Goal: Answer question/provide support: Share knowledge or assist other users

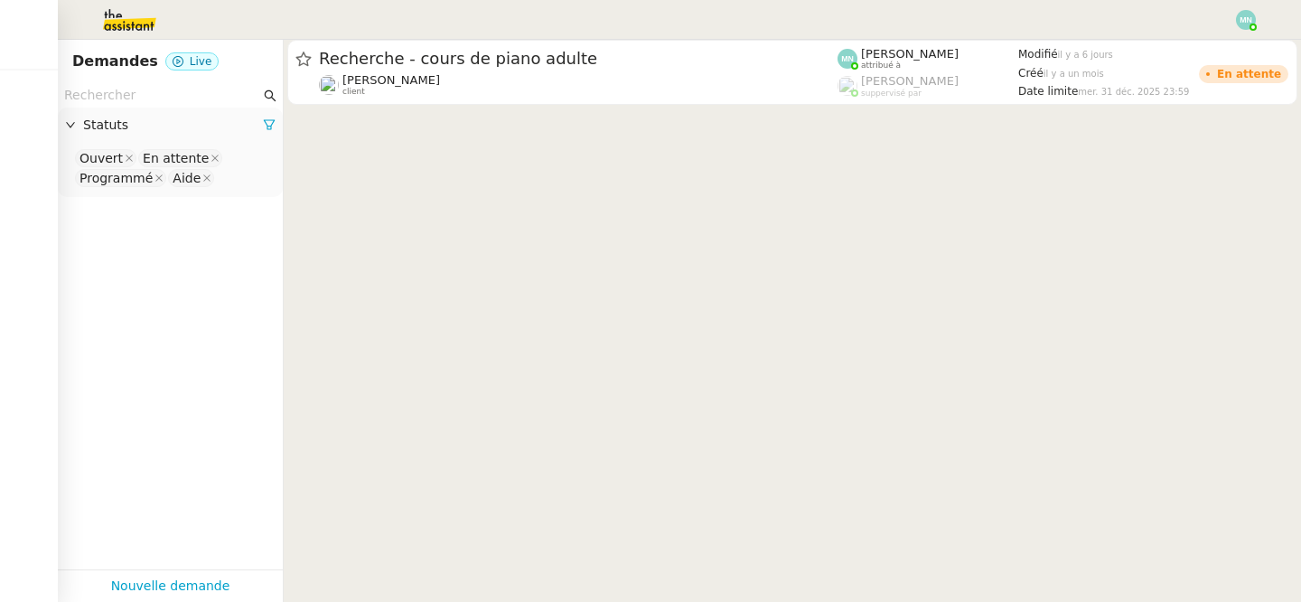
click at [531, 283] on cdk-virtual-scroll-viewport "Recherche - cours de piano adulte [PERSON_NAME] client [PERSON_NAME] attribué à…" at bounding box center [792, 321] width 1017 height 562
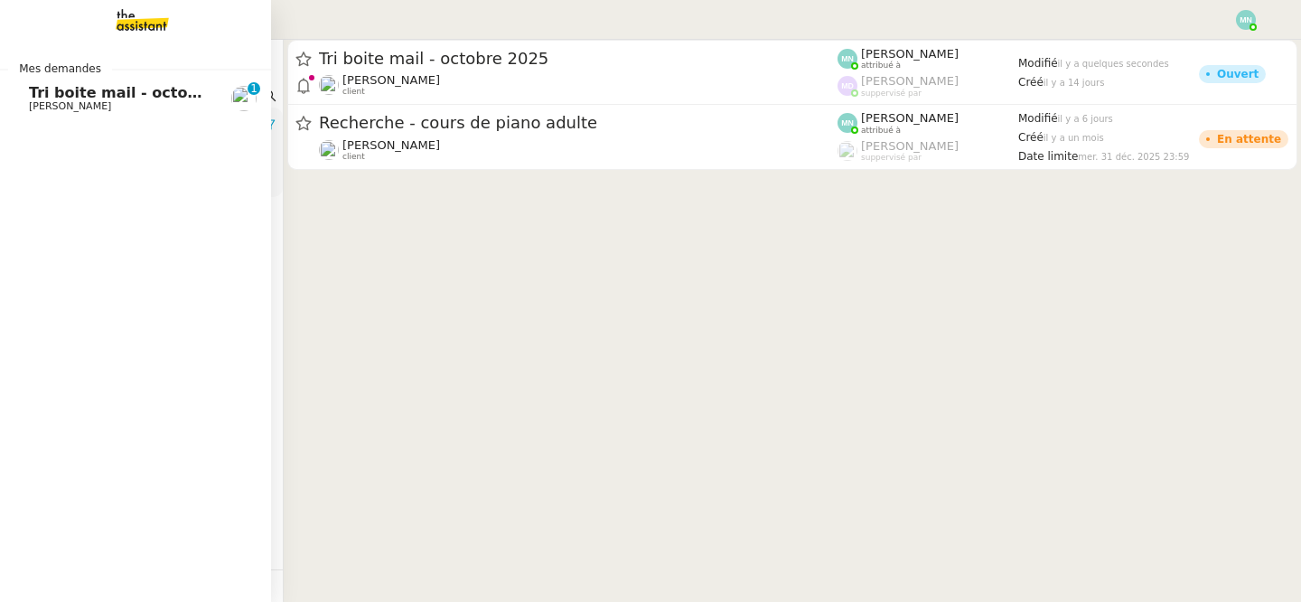
click at [64, 109] on span "[PERSON_NAME]" at bounding box center [70, 106] width 82 height 12
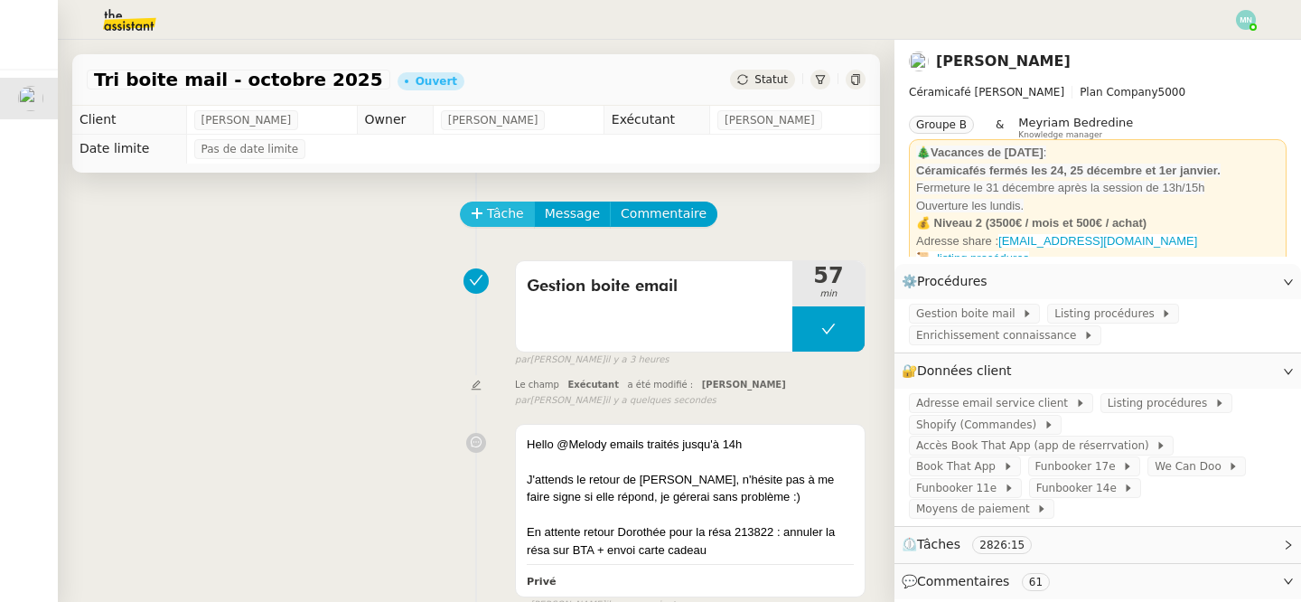
click at [492, 210] on span "Tâche" at bounding box center [505, 213] width 37 height 21
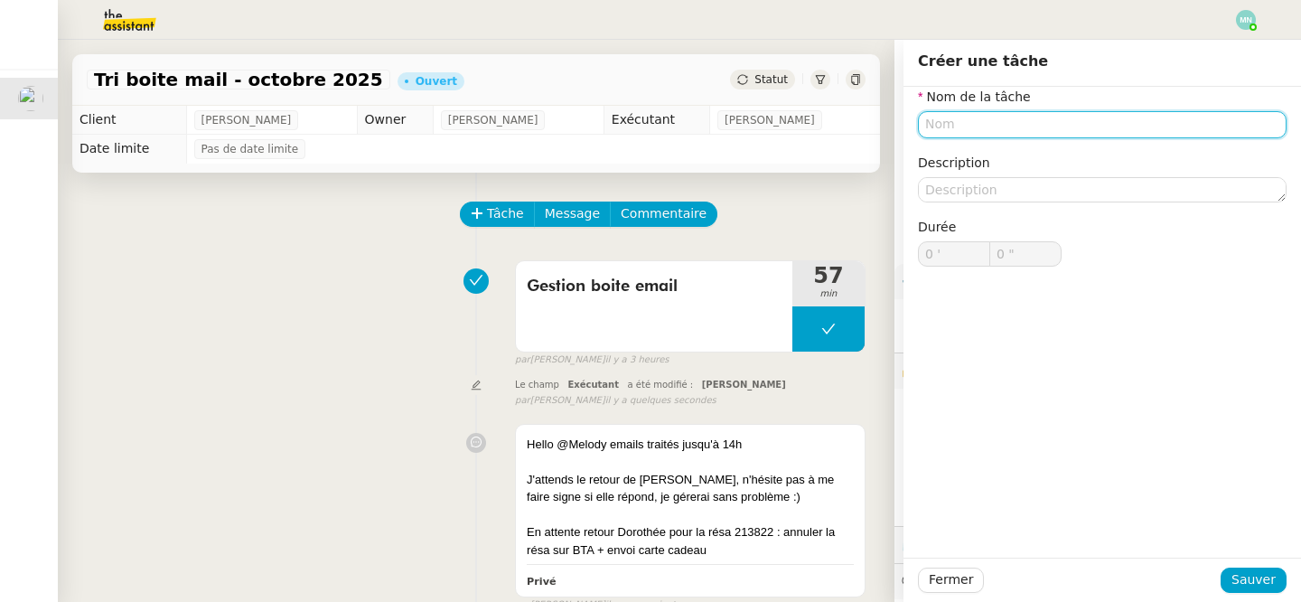
type input "G"
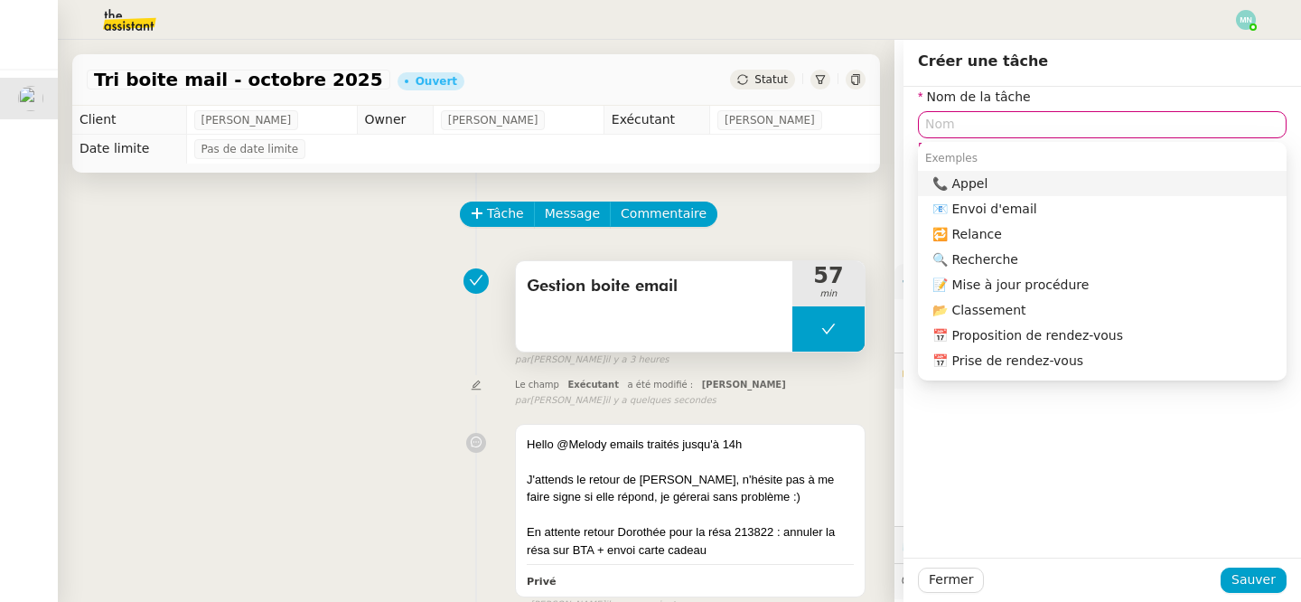
click at [666, 287] on span "Gestion boite email" at bounding box center [654, 286] width 255 height 27
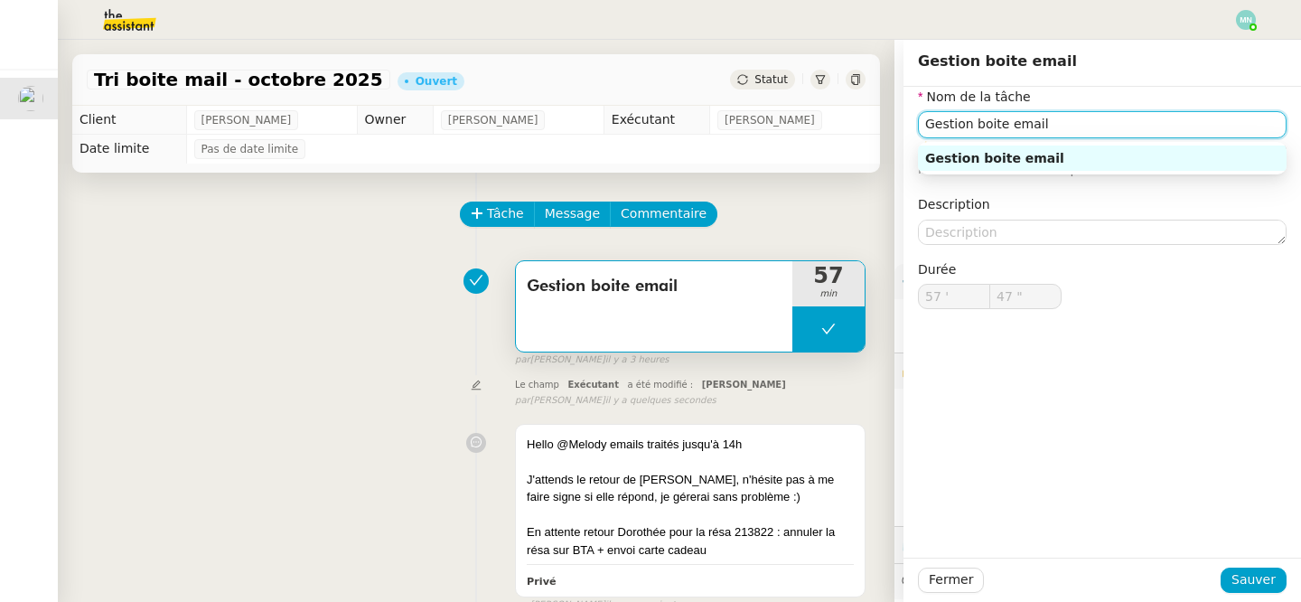
drag, startPoint x: 1079, startPoint y: 131, endPoint x: 884, endPoint y: 123, distance: 195.3
click at [884, 123] on app-ticket "Tri boite mail - [DATE] Ouvert Statut Client [PERSON_NAME] Owner [PERSON_NAME] …" at bounding box center [679, 321] width 1243 height 562
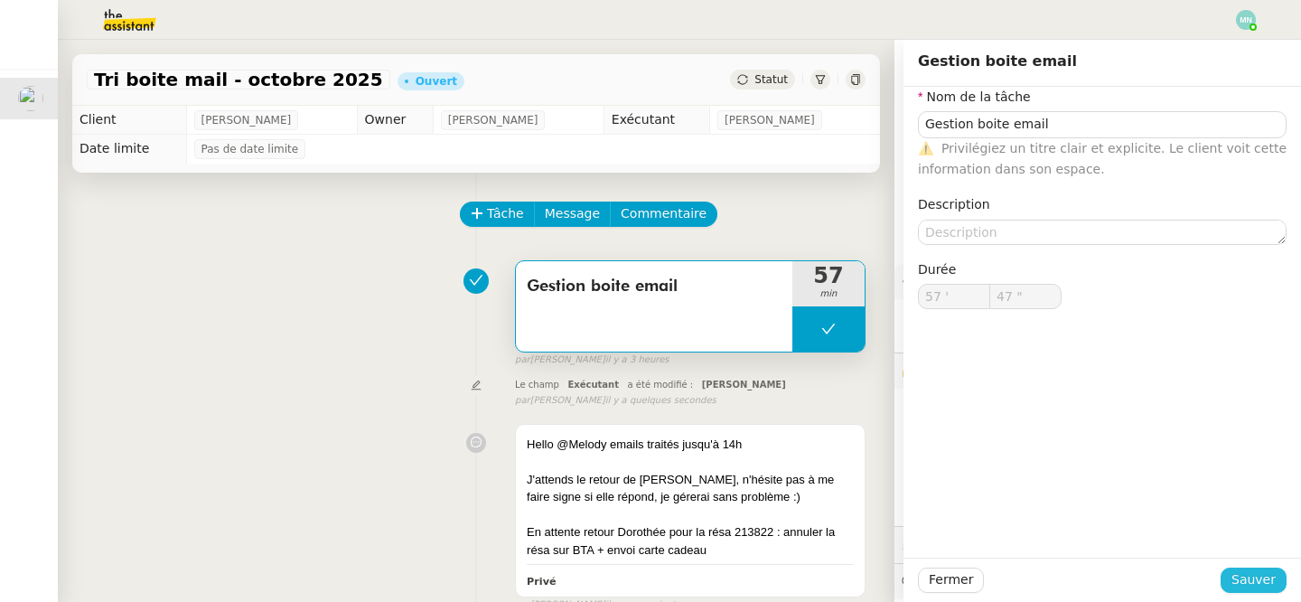
click at [1258, 576] on span "Sauver" at bounding box center [1253, 579] width 44 height 21
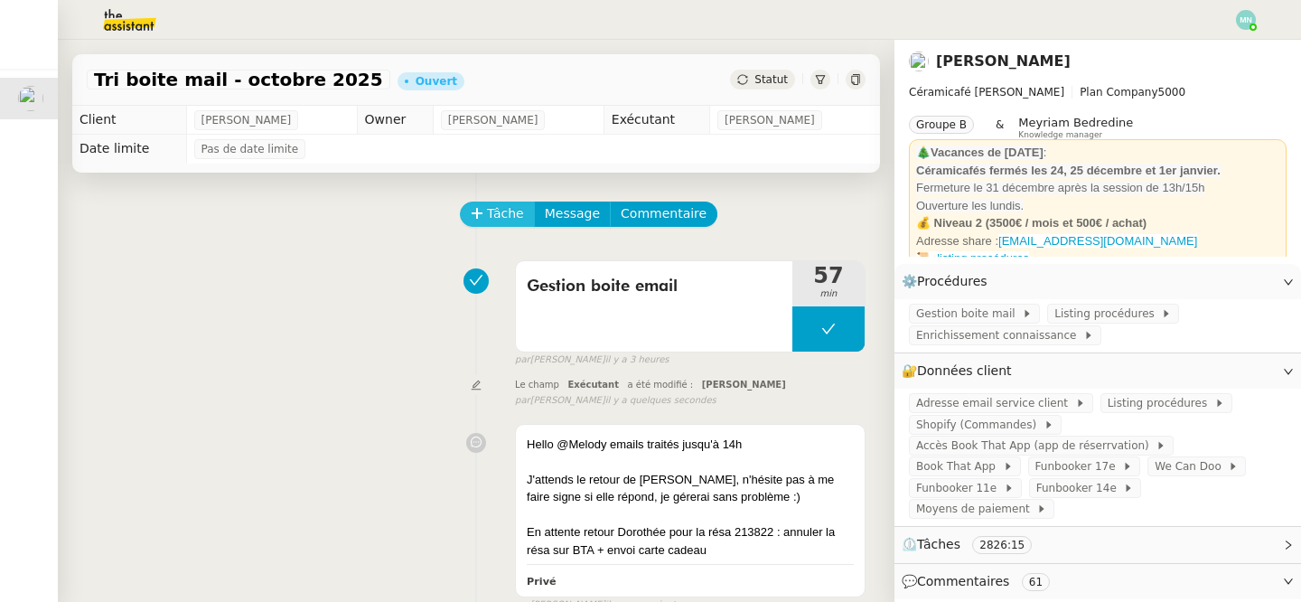
click at [488, 212] on span "Tâche" at bounding box center [505, 213] width 37 height 21
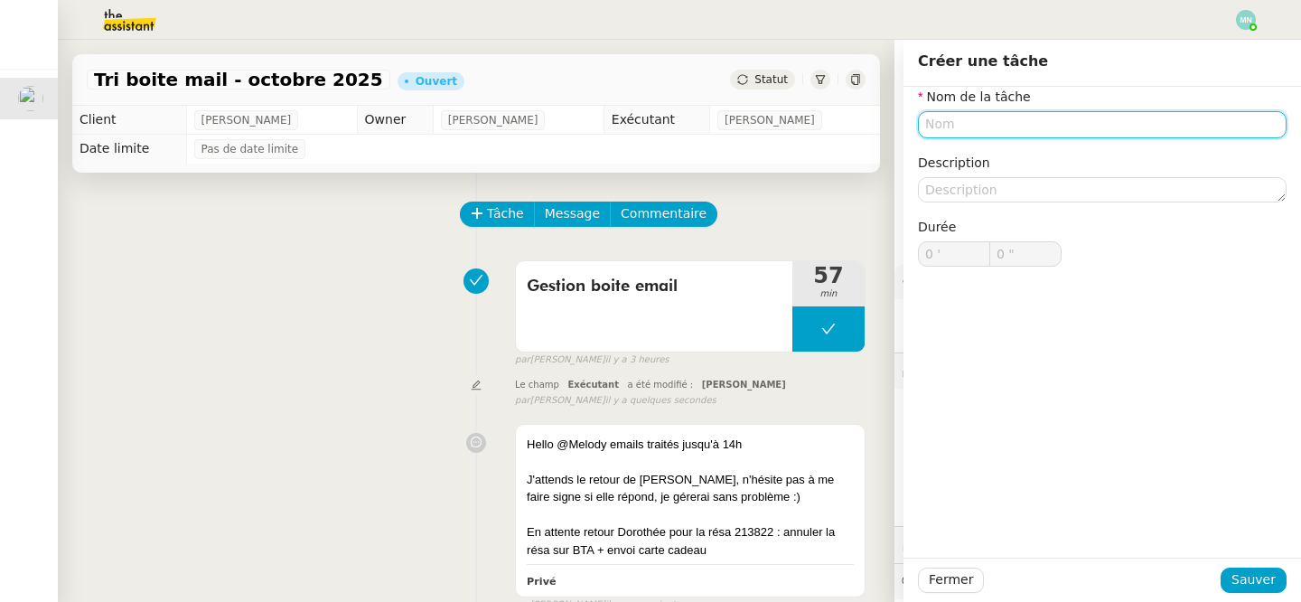
click at [987, 114] on input "text" at bounding box center [1102, 124] width 369 height 26
paste input "Gestion boite email"
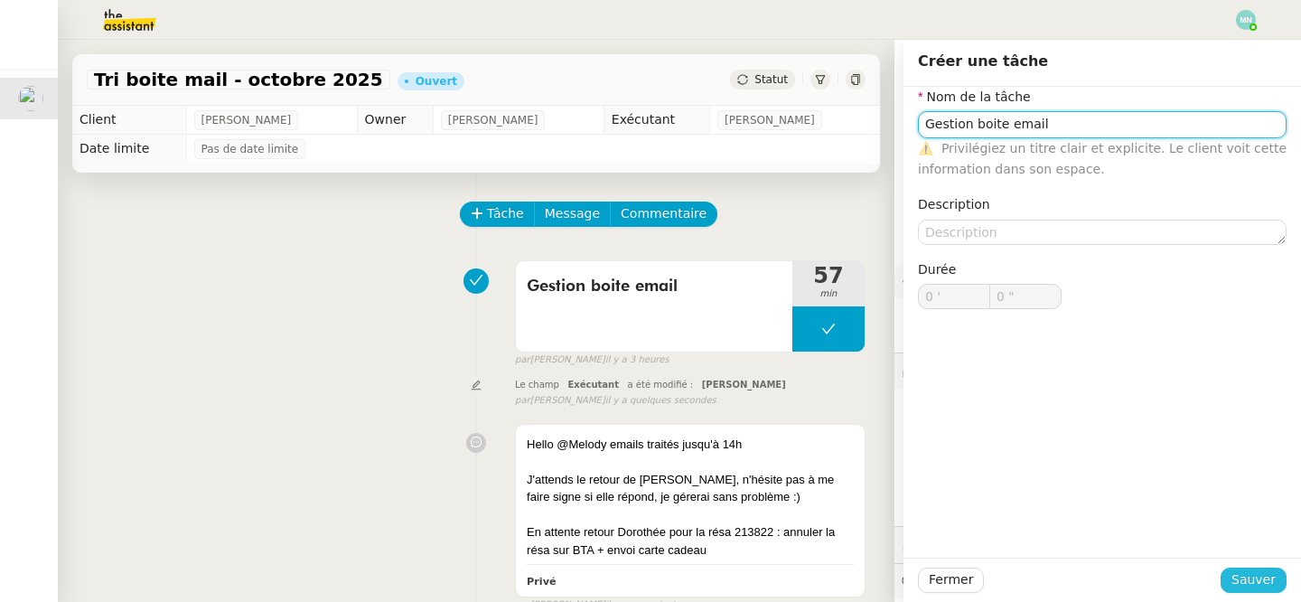
type input "Gestion boite email"
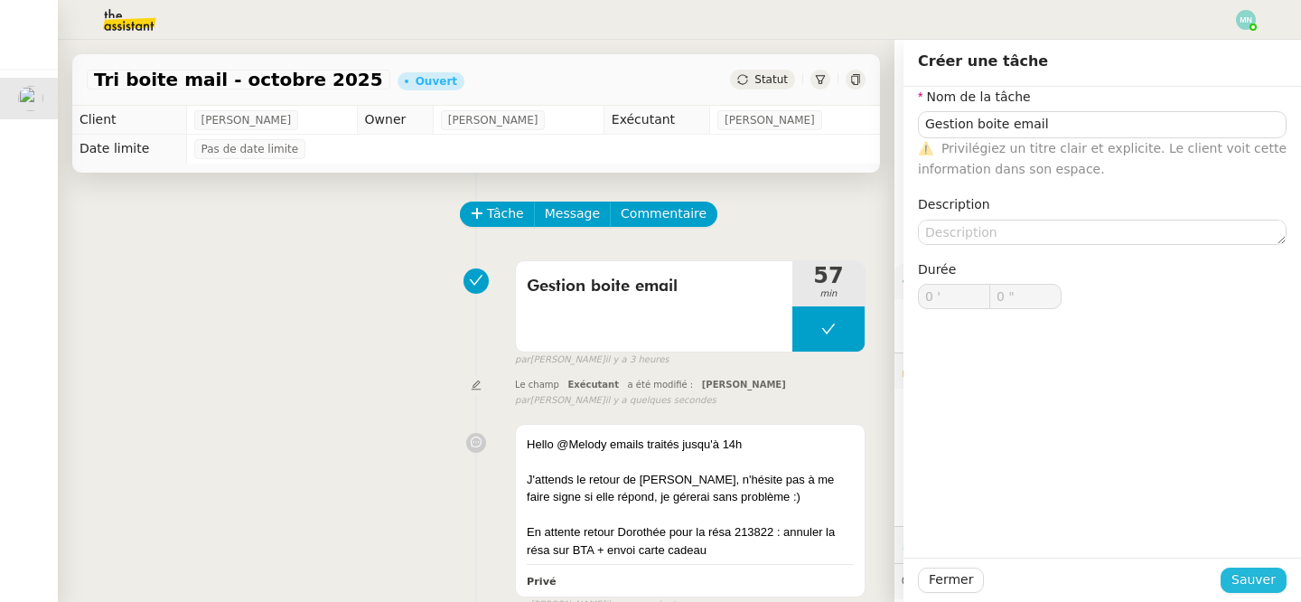
click at [1264, 572] on span "Sauver" at bounding box center [1253, 579] width 44 height 21
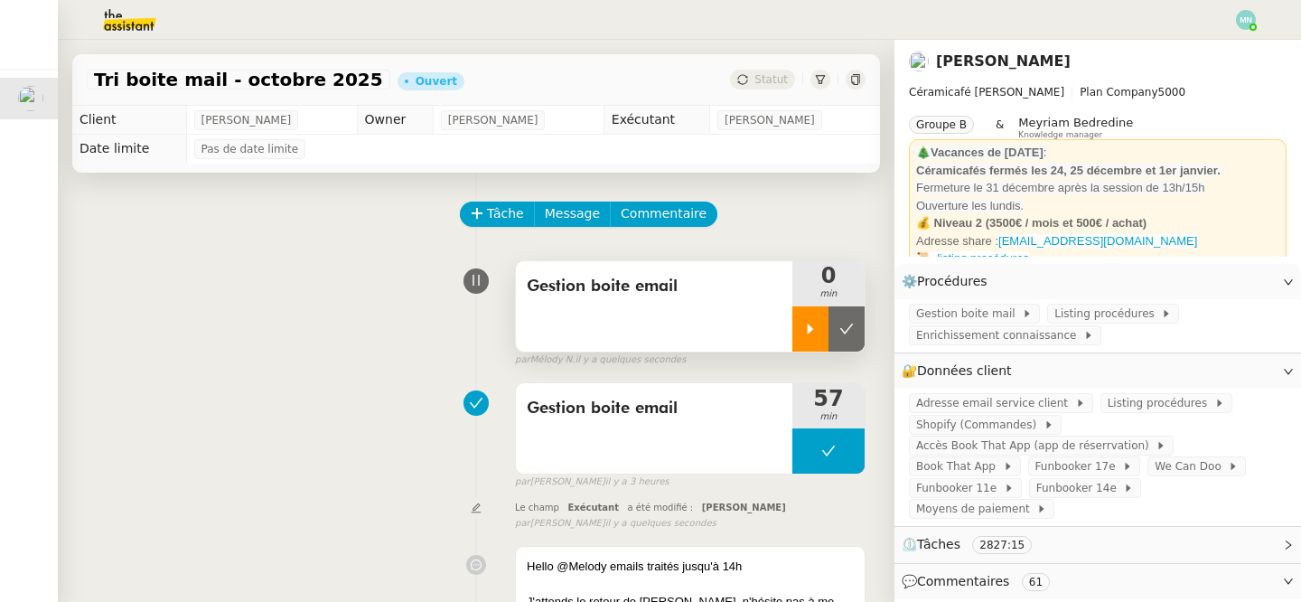
click at [803, 332] on icon at bounding box center [810, 329] width 14 height 14
click at [982, 316] on span "Gestion boite mail" at bounding box center [969, 313] width 106 height 18
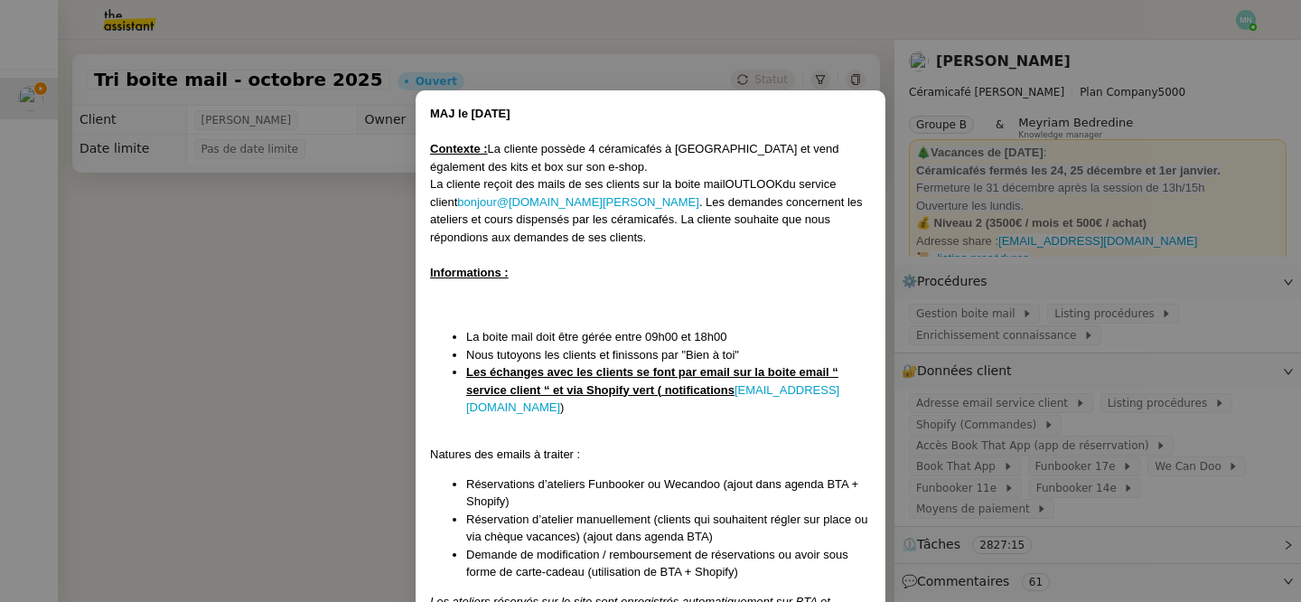
click at [1034, 407] on nz-modal-container "MAJ le [DATE] Contexte : La cliente possède 4 céramicafés à [GEOGRAPHIC_DATA] e…" at bounding box center [650, 301] width 1301 height 602
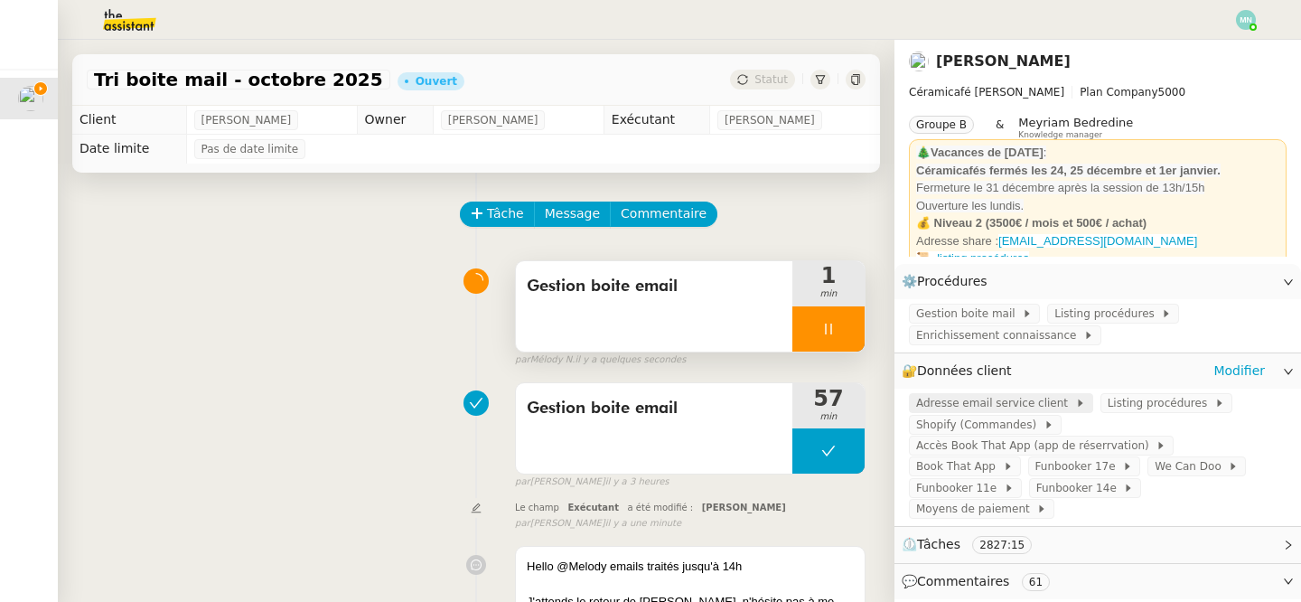
click at [995, 404] on span "Adresse email service client" at bounding box center [995, 403] width 159 height 18
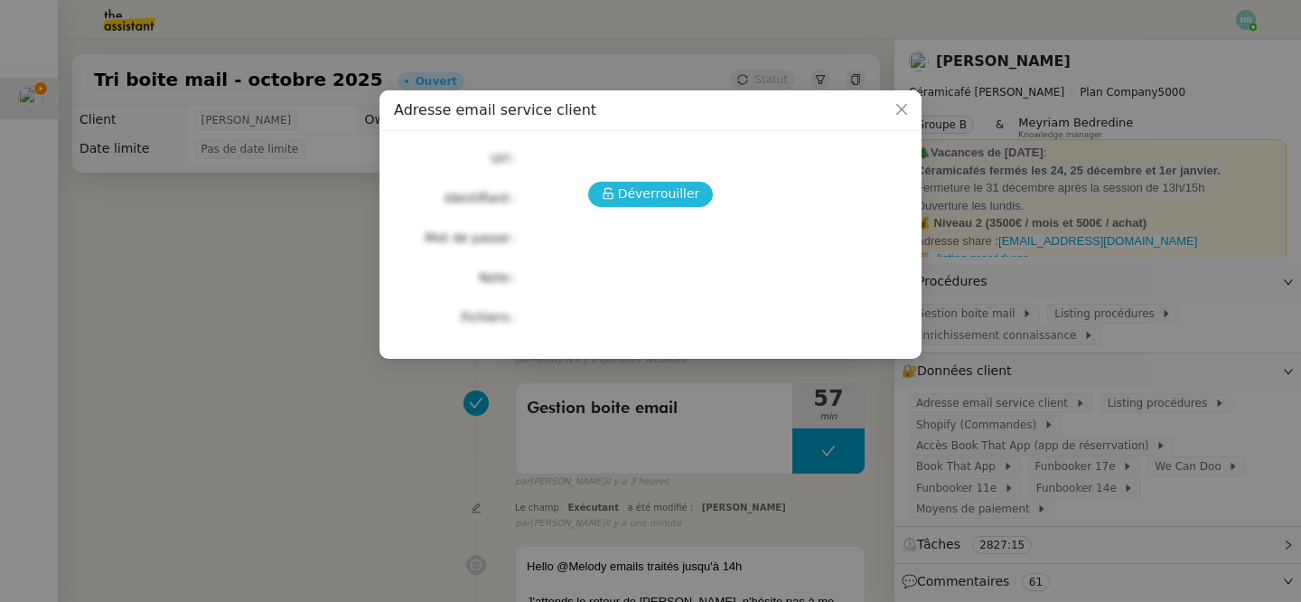
click at [660, 194] on span "Déverrouiller" at bounding box center [659, 193] width 82 height 21
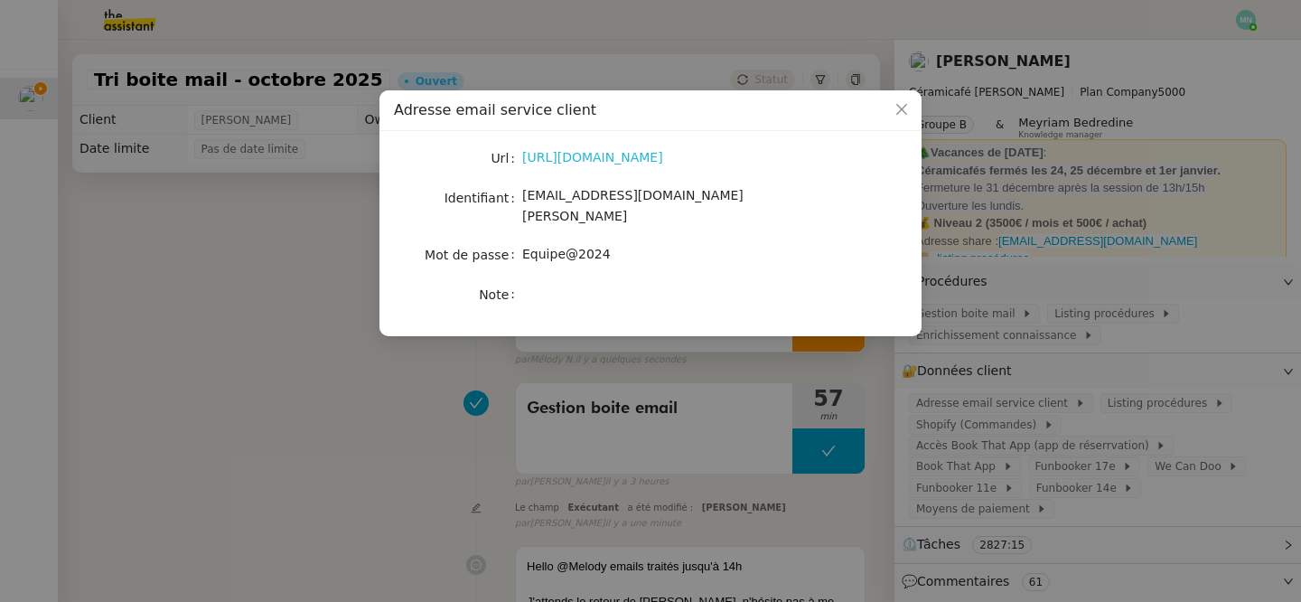
click at [635, 152] on link "[URL][DOMAIN_NAME]" at bounding box center [592, 157] width 141 height 14
click at [891, 404] on nz-modal-container "Adresse email service client Url [URL][DOMAIN_NAME] Identifiant [EMAIL_ADDRESS]…" at bounding box center [650, 301] width 1301 height 602
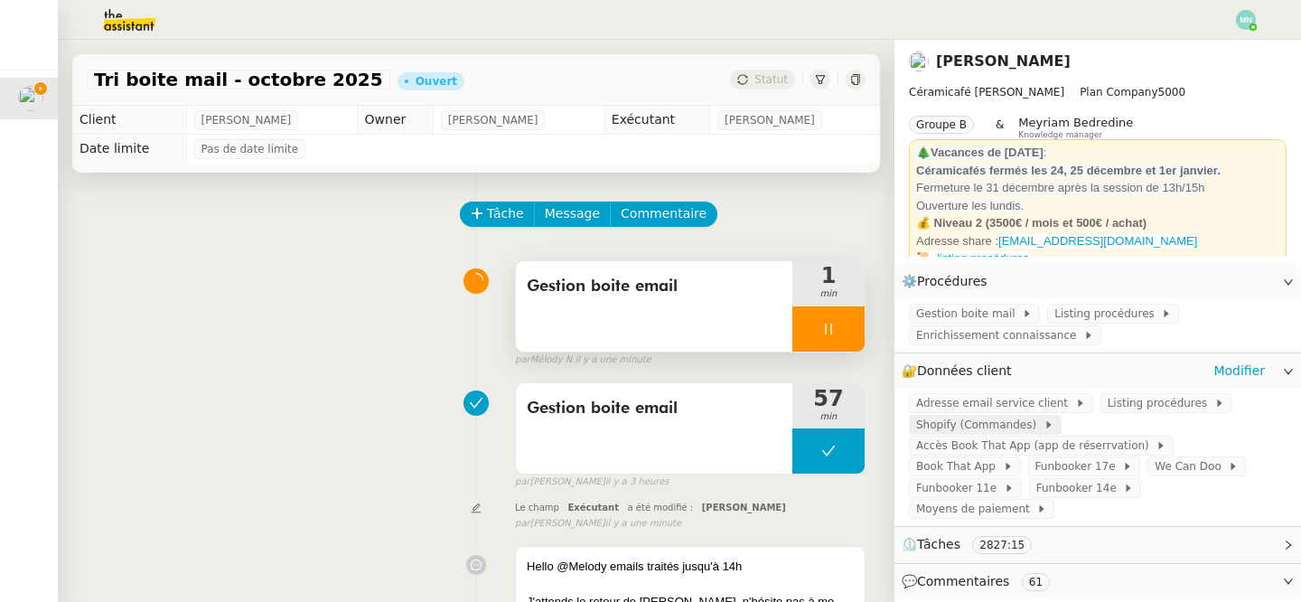
click at [986, 424] on span "Shopify (Commandes)" at bounding box center [979, 425] width 127 height 18
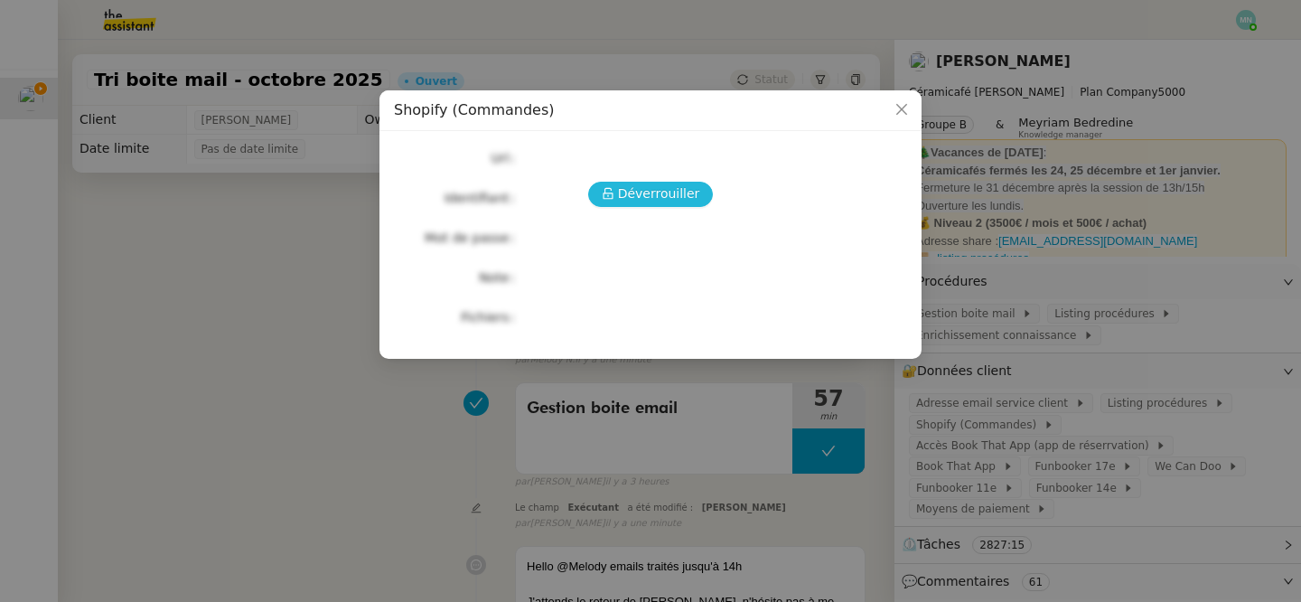
click at [688, 192] on span "Déverrouiller" at bounding box center [659, 193] width 82 height 21
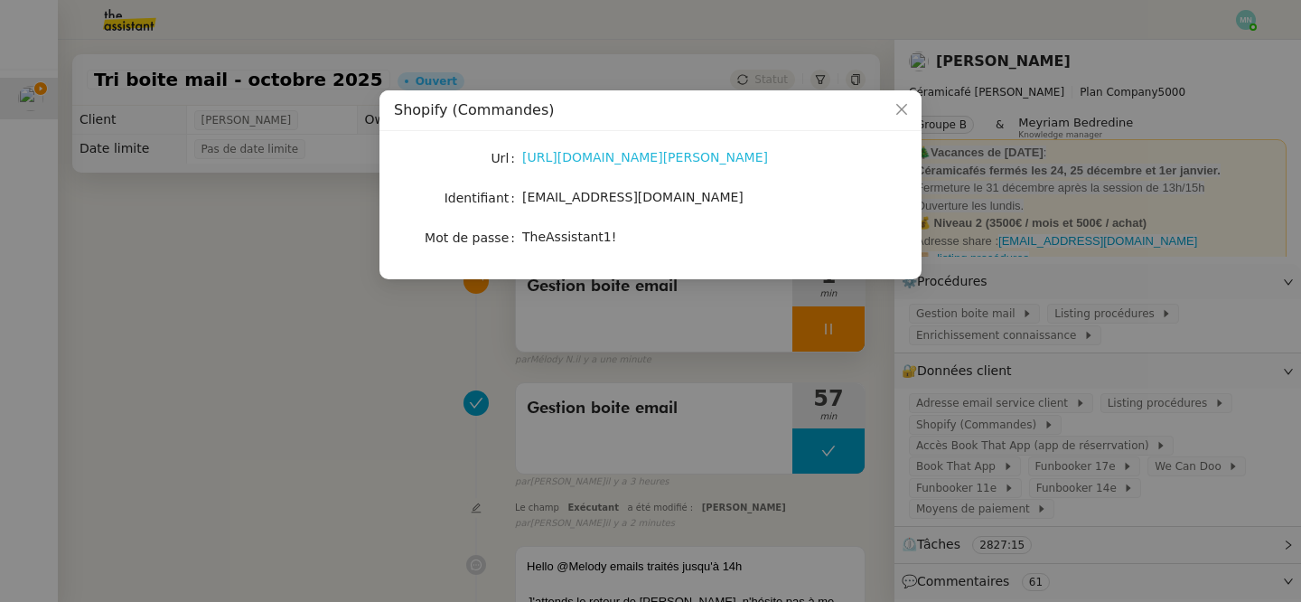
click at [646, 162] on link "[URL][DOMAIN_NAME][PERSON_NAME]" at bounding box center [645, 157] width 246 height 14
click at [1017, 471] on nz-modal-container "Shopify (Commandes) Url [URL][DOMAIN_NAME][PERSON_NAME] Identifiant [EMAIL_ADDR…" at bounding box center [650, 301] width 1301 height 602
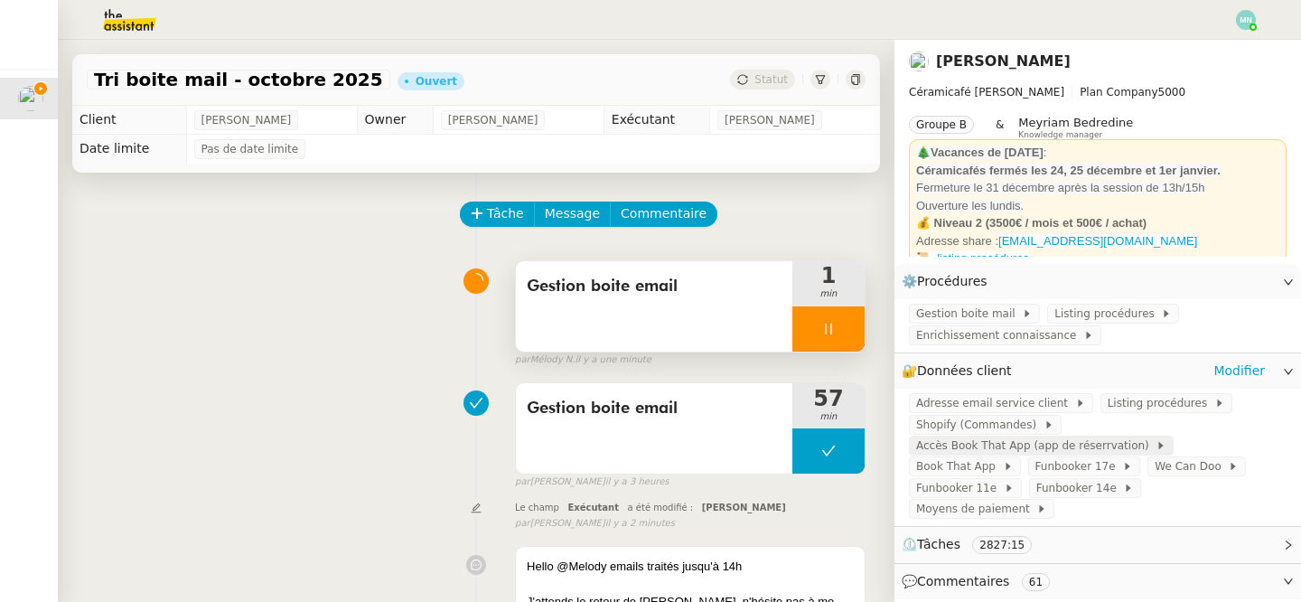
click at [1077, 444] on span "Accès Book That App (app de réserrvation)" at bounding box center [1035, 445] width 239 height 18
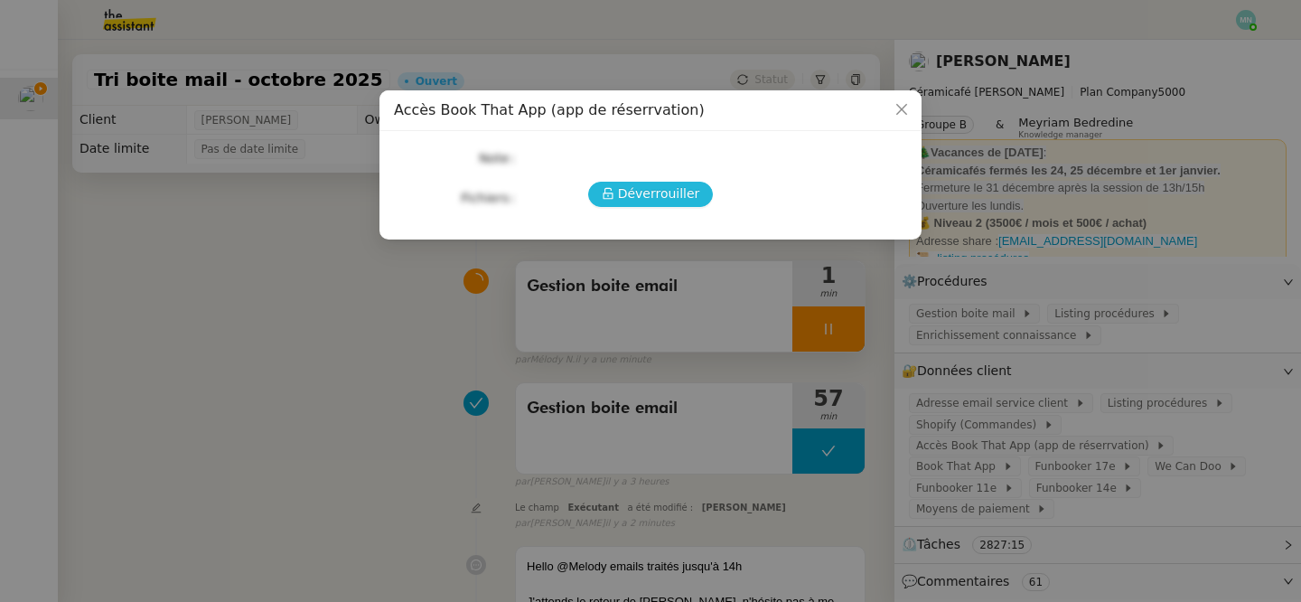
click at [658, 191] on span "Déverrouiller" at bounding box center [659, 193] width 82 height 21
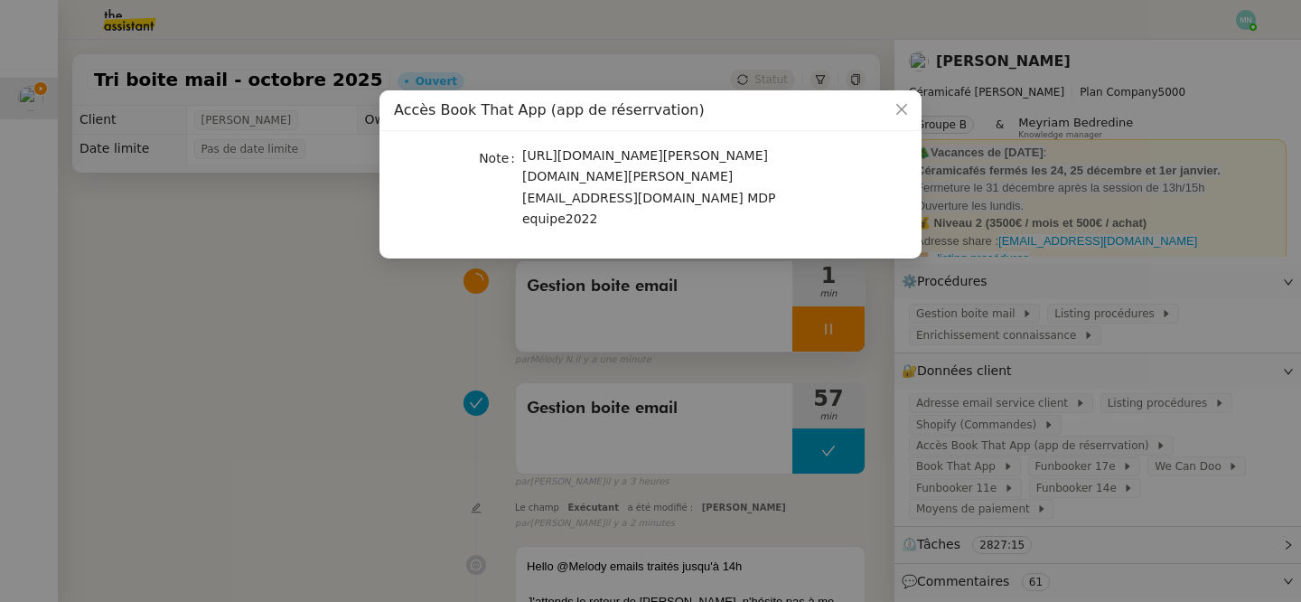
click at [622, 210] on div "[URL][DOMAIN_NAME][PERSON_NAME] [DOMAIN_NAME][PERSON_NAME] [EMAIL_ADDRESS][DOMA…" at bounding box center [671, 187] width 299 height 84
click at [763, 315] on nz-modal-container "Accès Book That App (app de réserrvation) Note [URL][DOMAIN_NAME][PERSON_NAME] …" at bounding box center [650, 301] width 1301 height 602
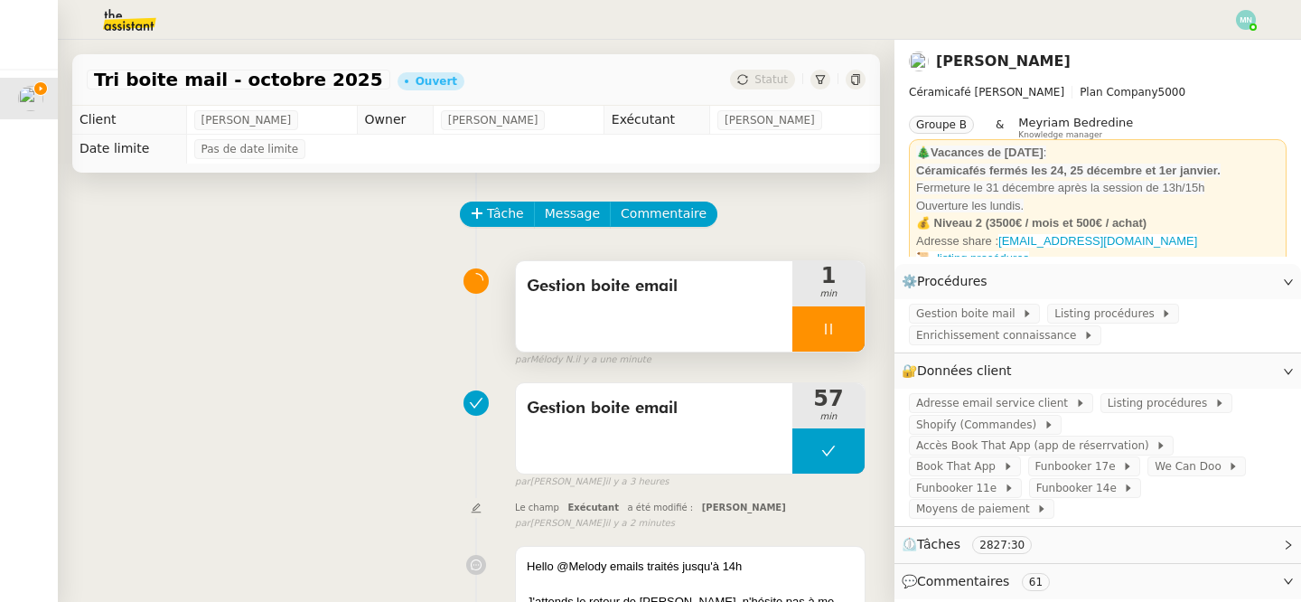
click at [814, 331] on div at bounding box center [828, 328] width 72 height 45
click at [847, 323] on icon at bounding box center [846, 329] width 14 height 14
click at [800, 327] on button at bounding box center [828, 328] width 72 height 45
click at [819, 335] on div at bounding box center [810, 328] width 36 height 45
click at [1140, 406] on span "Listing procédures" at bounding box center [1161, 403] width 107 height 18
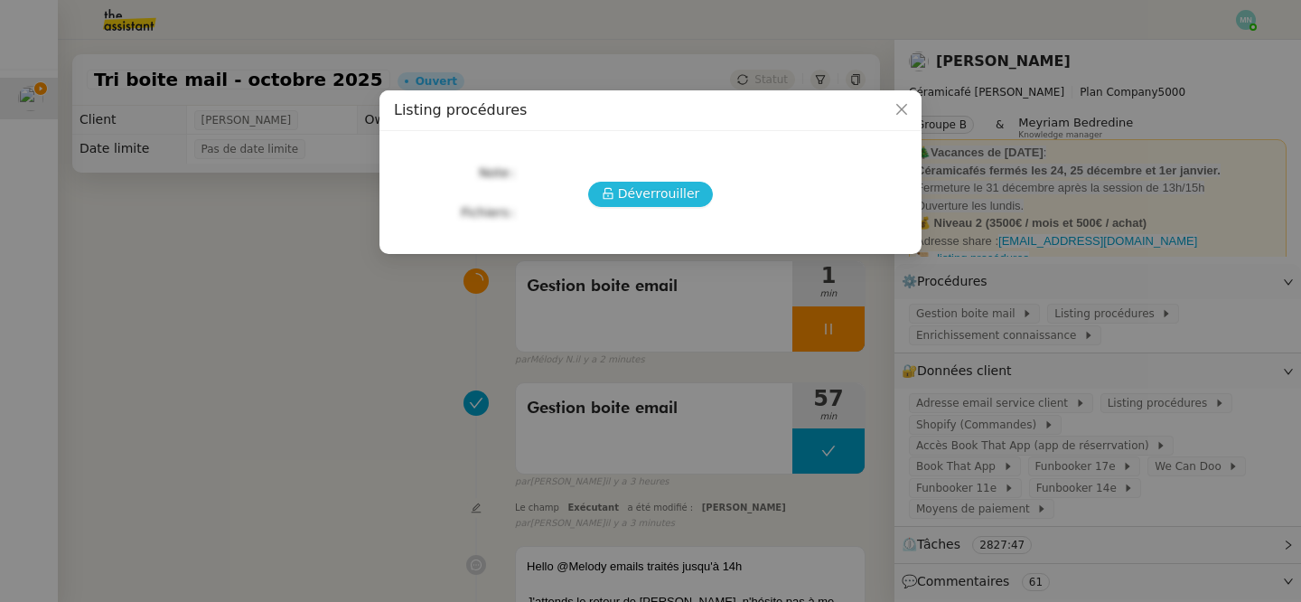
click at [646, 192] on span "Déverrouiller" at bounding box center [659, 193] width 82 height 21
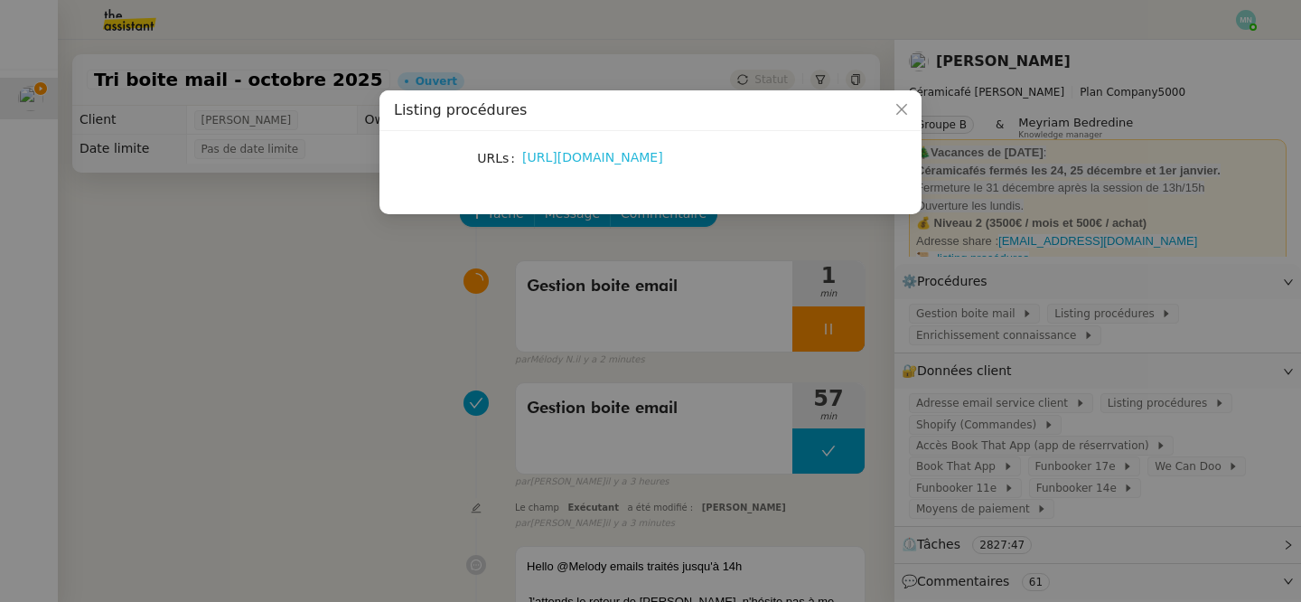
click at [590, 160] on link "[URL][DOMAIN_NAME]" at bounding box center [592, 157] width 141 height 14
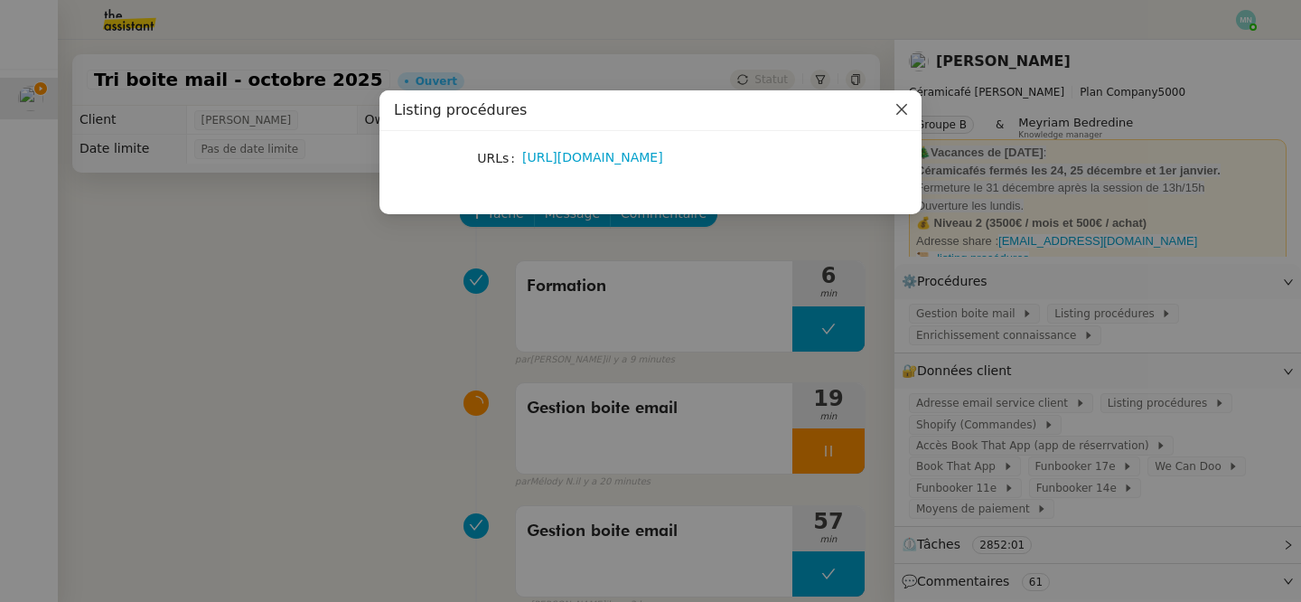
click at [898, 110] on icon "Close" at bounding box center [901, 109] width 14 height 14
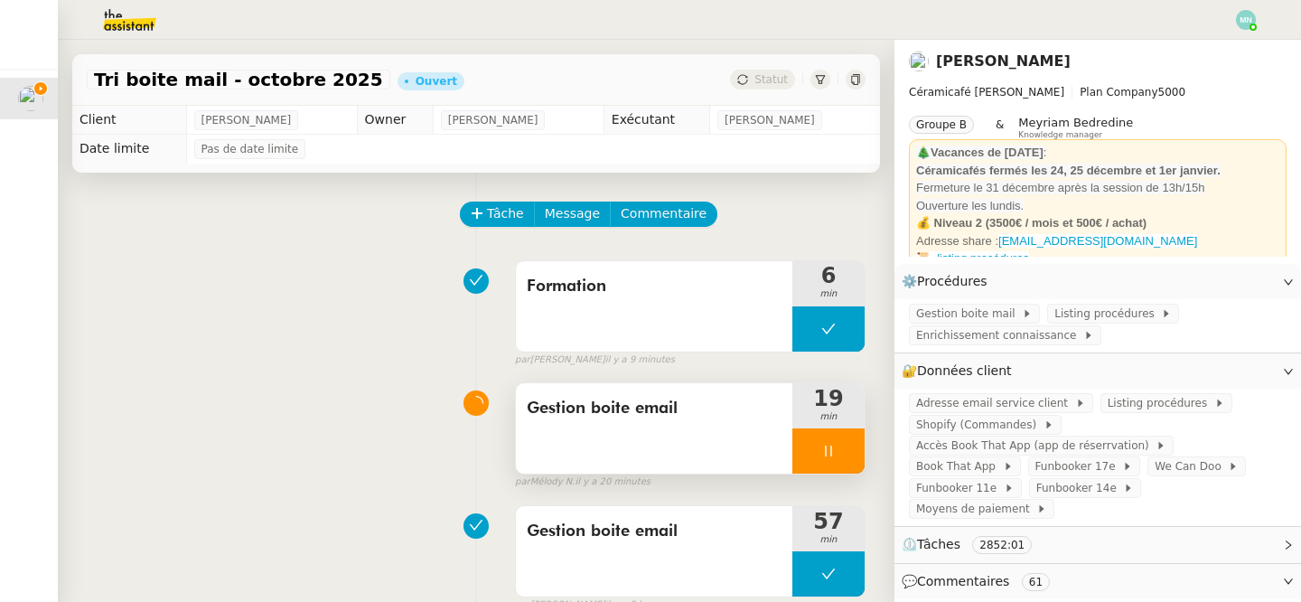
click at [809, 471] on div at bounding box center [828, 450] width 72 height 45
click at [829, 465] on button at bounding box center [846, 450] width 36 height 45
click at [804, 444] on button at bounding box center [828, 450] width 72 height 45
click at [811, 448] on icon at bounding box center [810, 451] width 14 height 14
click at [821, 438] on div at bounding box center [828, 450] width 72 height 45
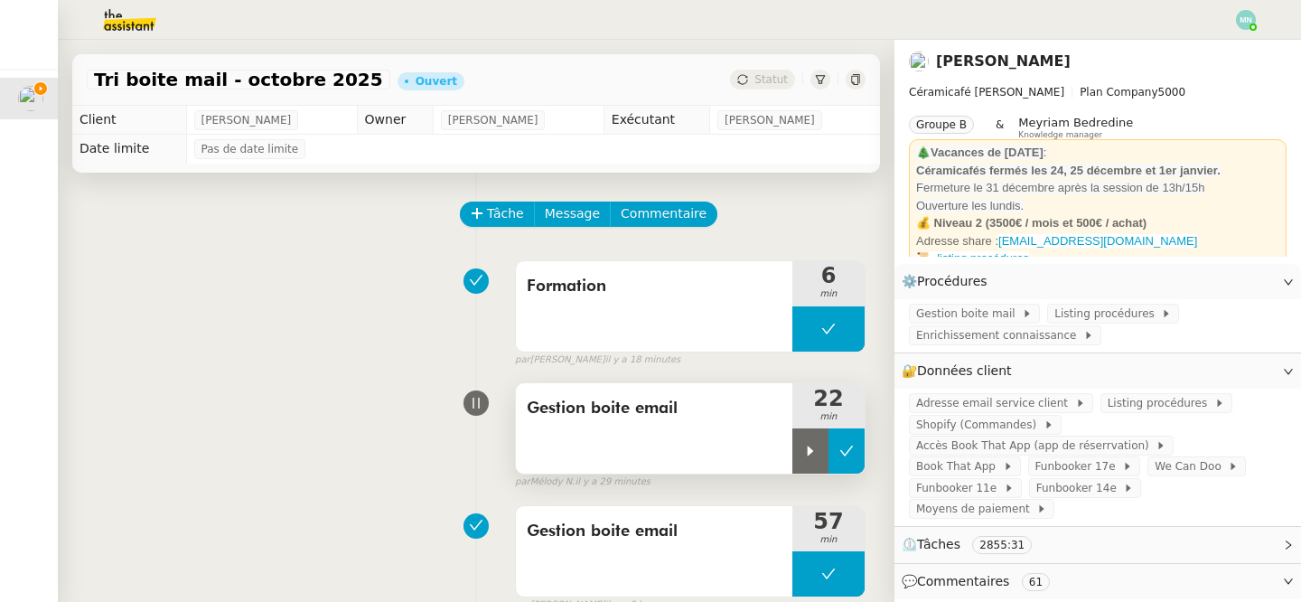
click at [844, 454] on icon at bounding box center [847, 451] width 14 height 10
click at [809, 455] on button at bounding box center [828, 450] width 72 height 45
click at [812, 455] on icon at bounding box center [810, 451] width 14 height 14
click at [819, 459] on div at bounding box center [828, 450] width 72 height 45
click at [840, 456] on icon at bounding box center [846, 451] width 14 height 14
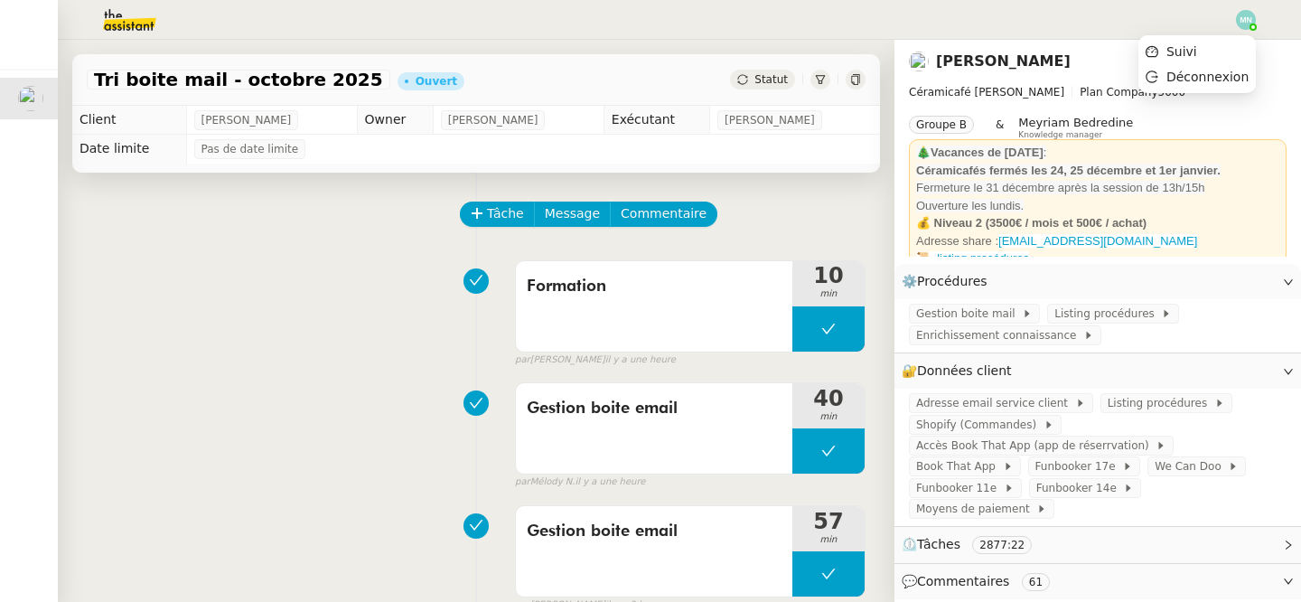
click at [1251, 23] on img at bounding box center [1246, 20] width 20 height 20
click at [1192, 53] on span "Suivi" at bounding box center [1181, 51] width 31 height 14
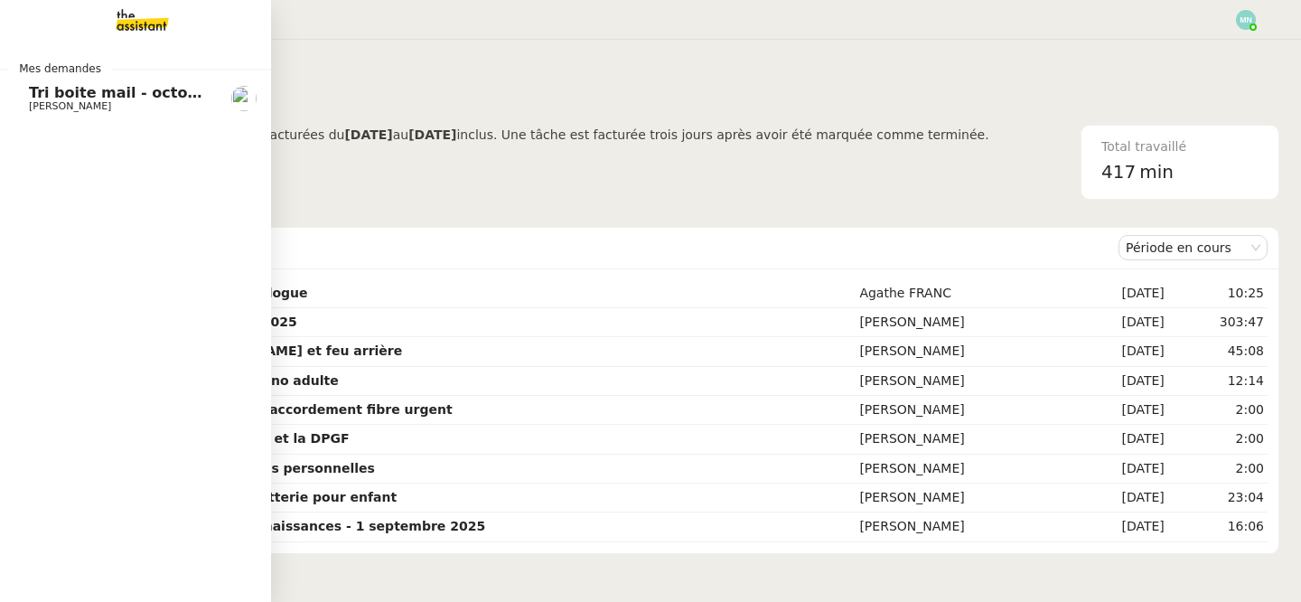
click at [32, 96] on span "Tri boite mail - octobre 2025" at bounding box center [144, 92] width 231 height 17
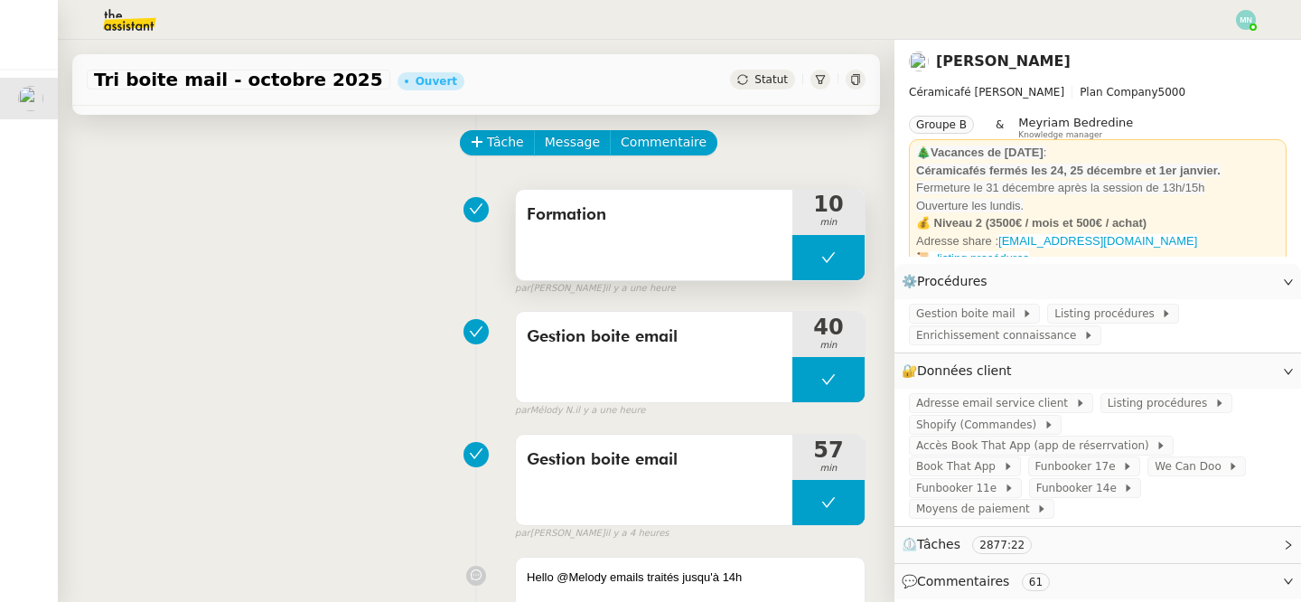
scroll to position [74, 0]
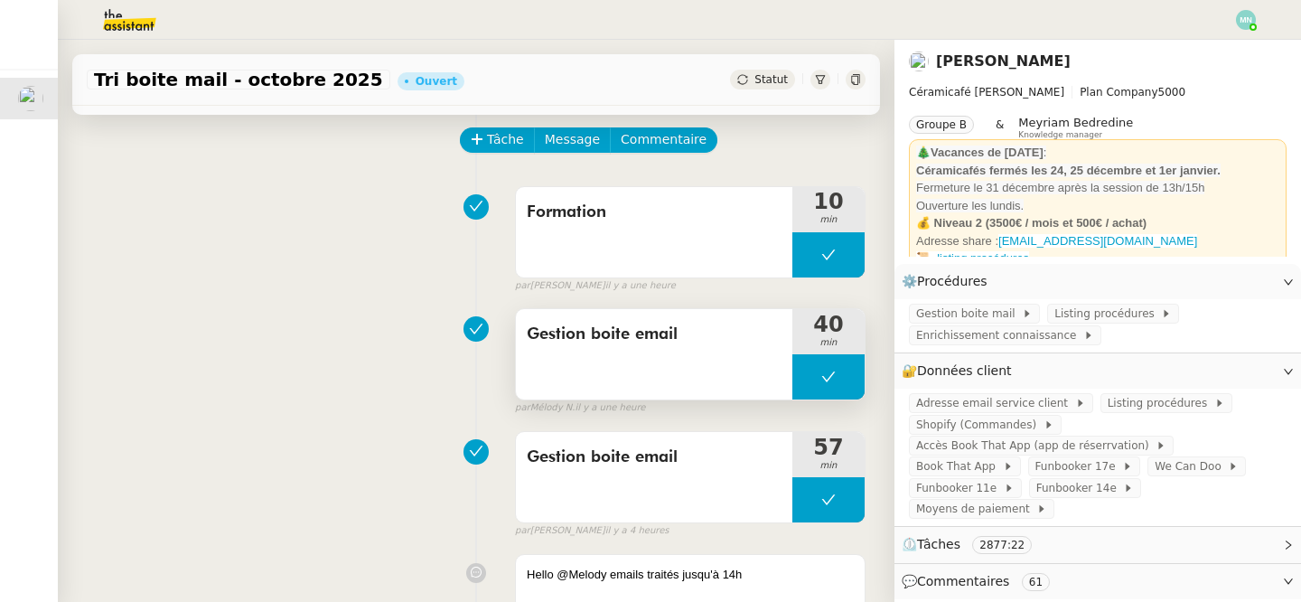
click at [804, 371] on button at bounding box center [828, 376] width 72 height 45
click at [807, 374] on icon at bounding box center [810, 377] width 14 height 14
click at [815, 396] on div at bounding box center [828, 376] width 72 height 45
click at [856, 389] on button at bounding box center [846, 376] width 36 height 45
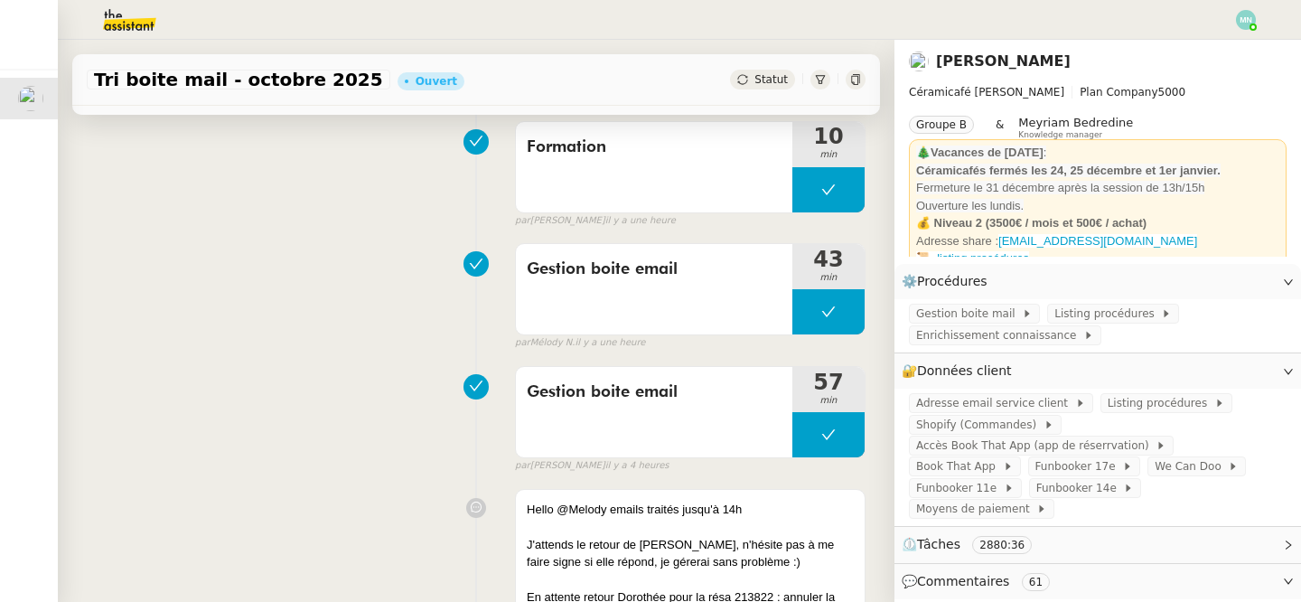
scroll to position [0, 0]
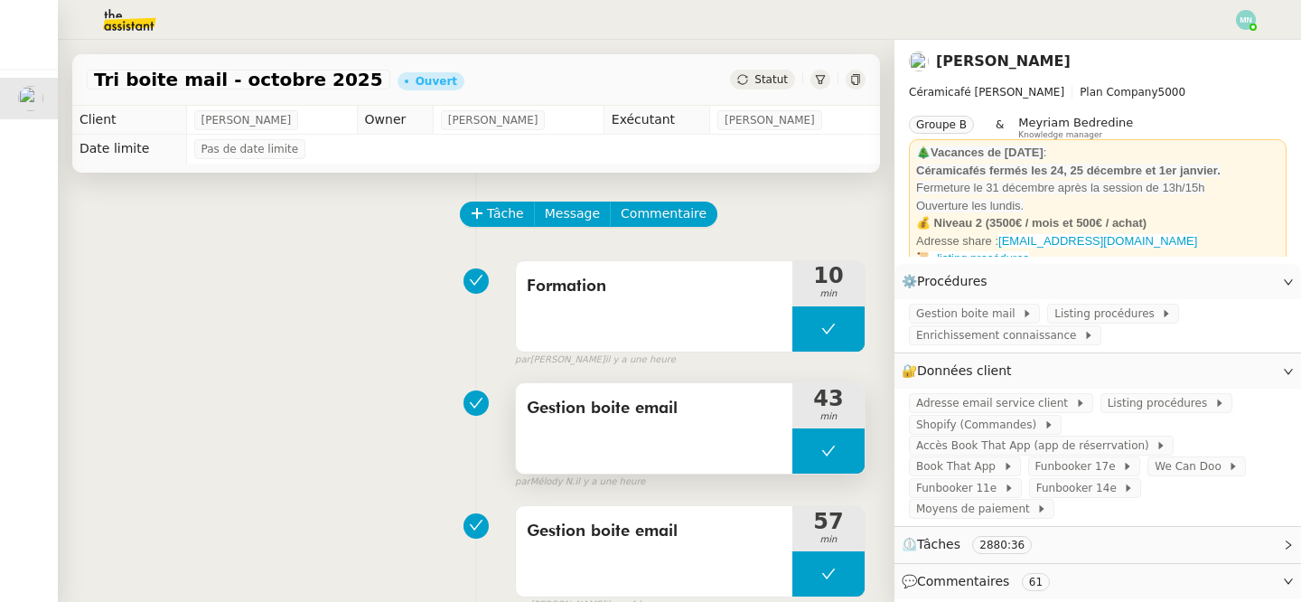
click at [810, 444] on button at bounding box center [828, 450] width 72 height 45
click at [811, 454] on icon at bounding box center [810, 451] width 14 height 14
click at [979, 435] on div "Adresse email service client Listing procédures Shopify (Commandes) Accès Book …" at bounding box center [1097, 456] width 407 height 137
click at [977, 425] on span "Shopify (Commandes)" at bounding box center [979, 425] width 127 height 18
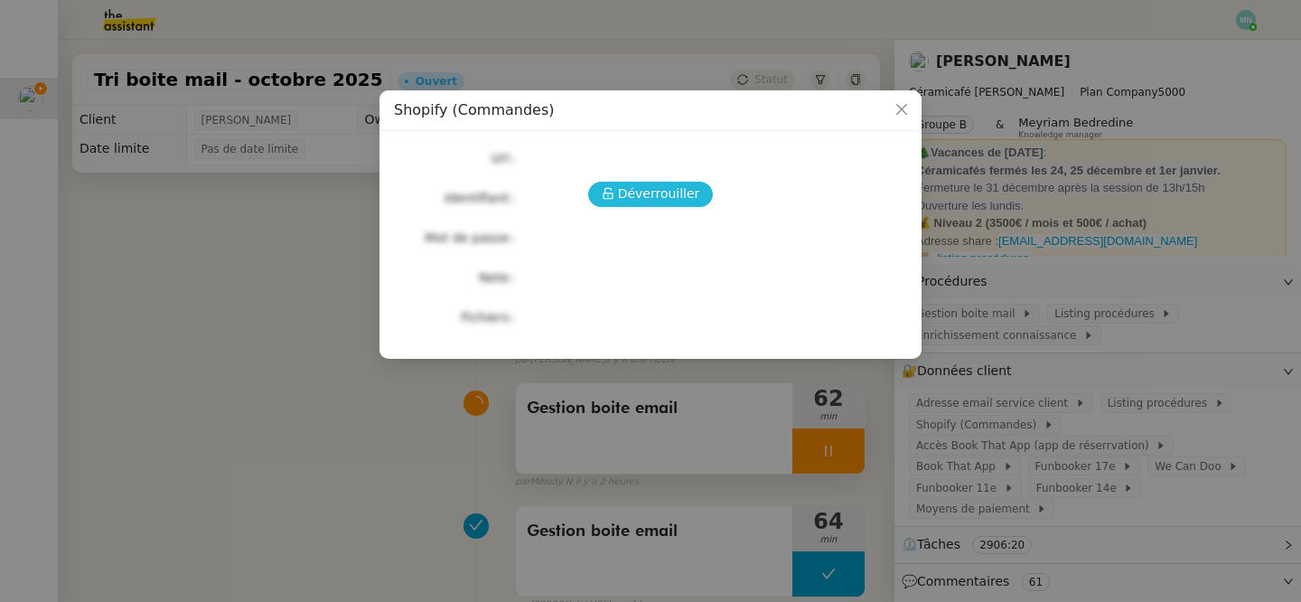
click at [655, 187] on span "Déverrouiller" at bounding box center [659, 193] width 82 height 21
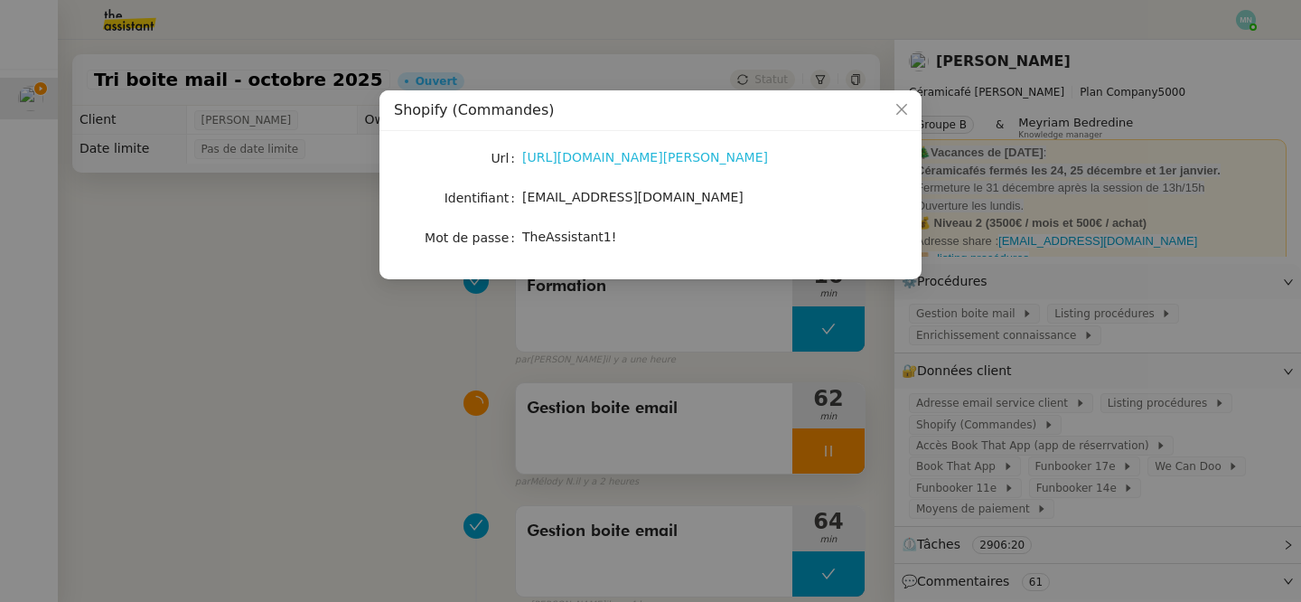
click at [594, 153] on link "[URL][DOMAIN_NAME][PERSON_NAME]" at bounding box center [645, 157] width 246 height 14
click at [897, 110] on icon "Close" at bounding box center [901, 109] width 14 height 14
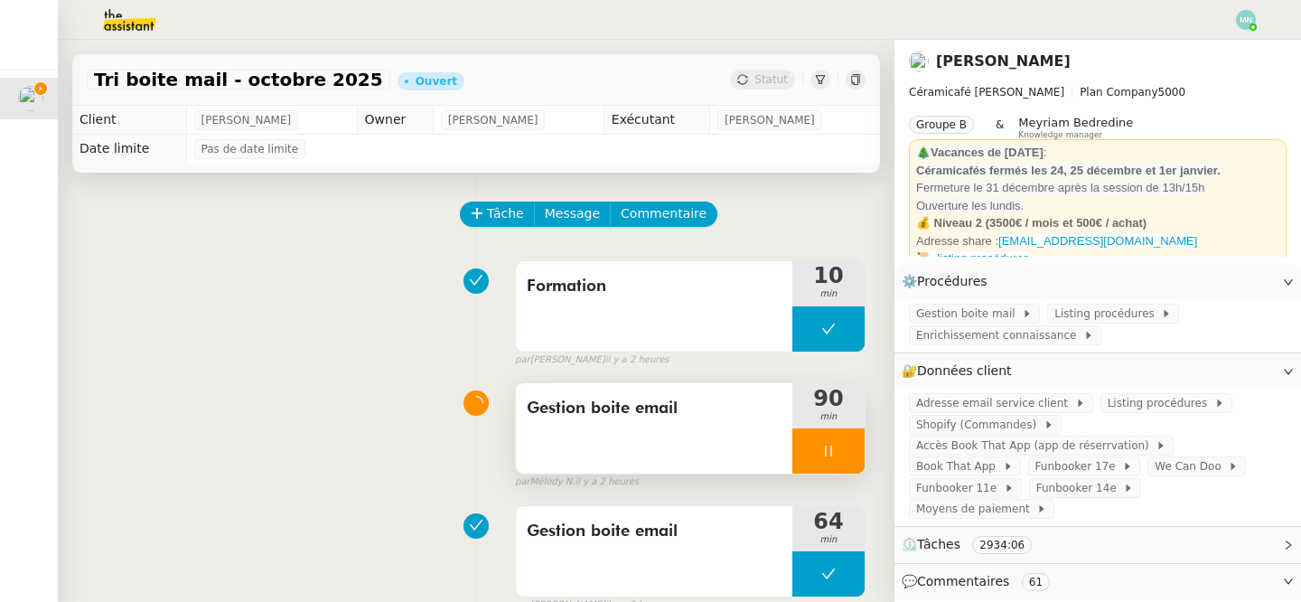
click at [824, 437] on div at bounding box center [828, 450] width 72 height 45
click at [840, 442] on button at bounding box center [846, 450] width 36 height 45
click at [791, 461] on div "Gestion boite email" at bounding box center [654, 428] width 276 height 90
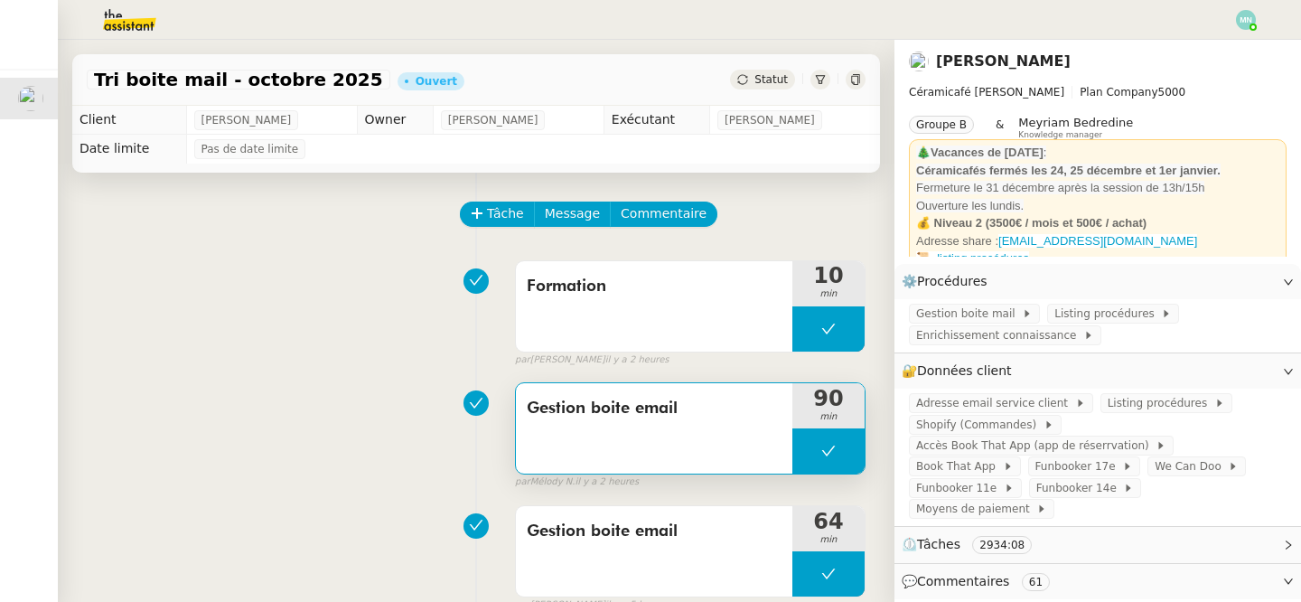
click at [818, 460] on button at bounding box center [828, 450] width 72 height 45
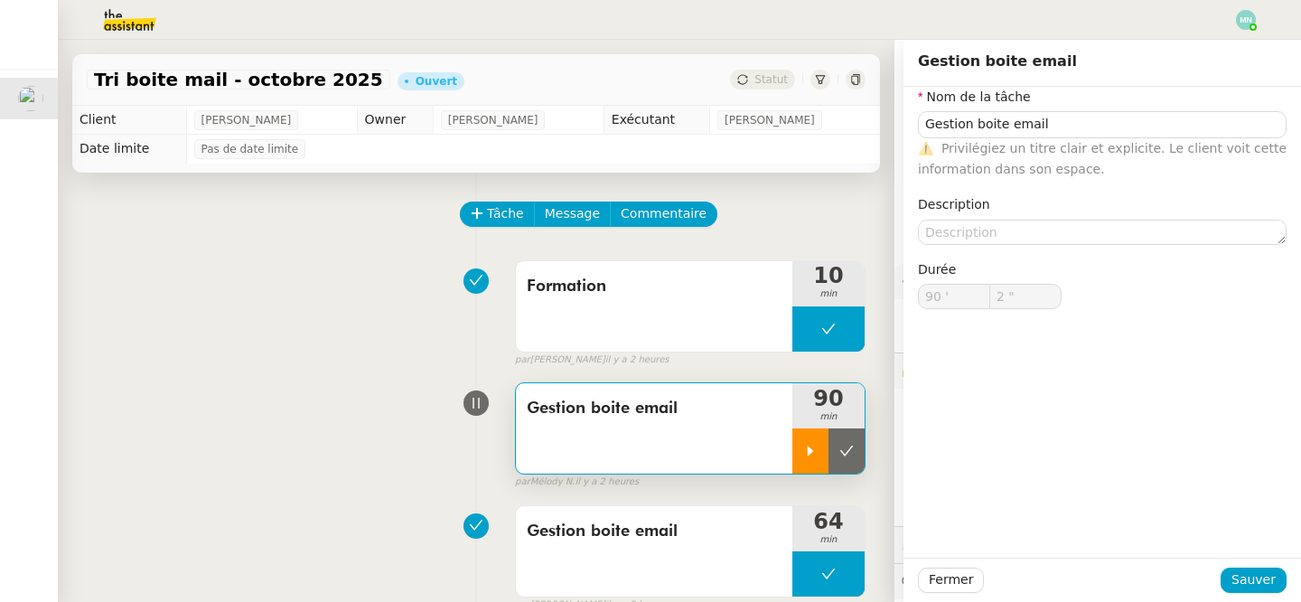
type input "Gestion boite email"
type input "90 '"
type input "2 ""
click at [818, 460] on div at bounding box center [810, 450] width 36 height 45
type input "Gestion boite email"
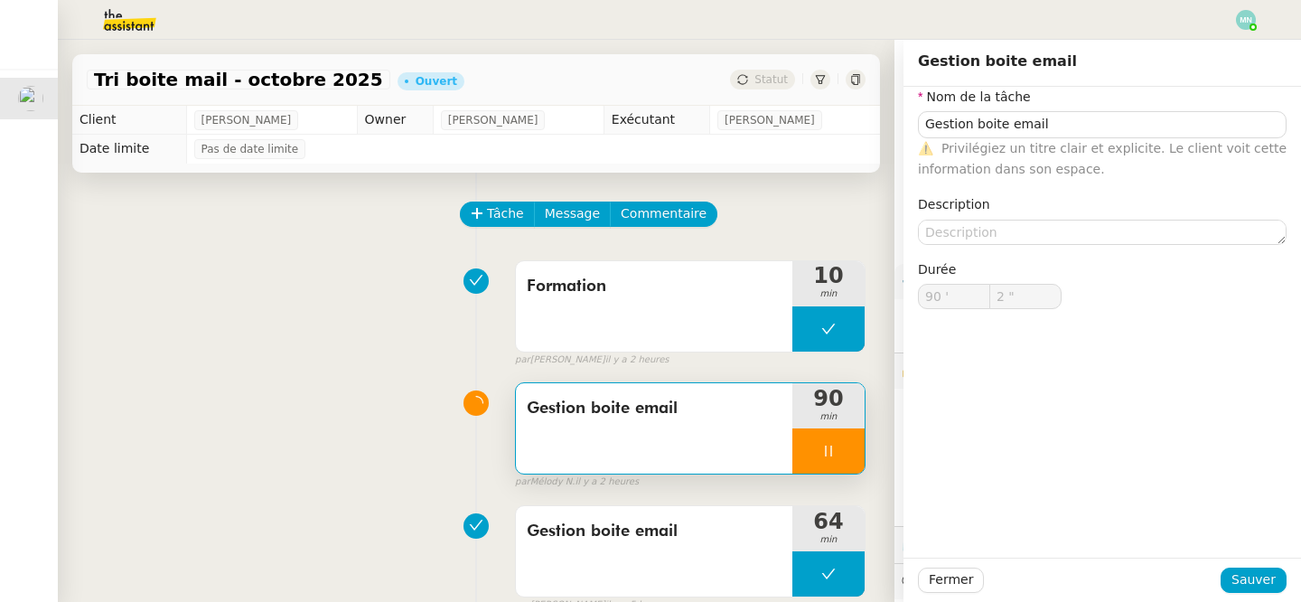
type input "90 '"
type input "2 ""
type input "Gestion boite email"
type input "90 '"
type input "2 ""
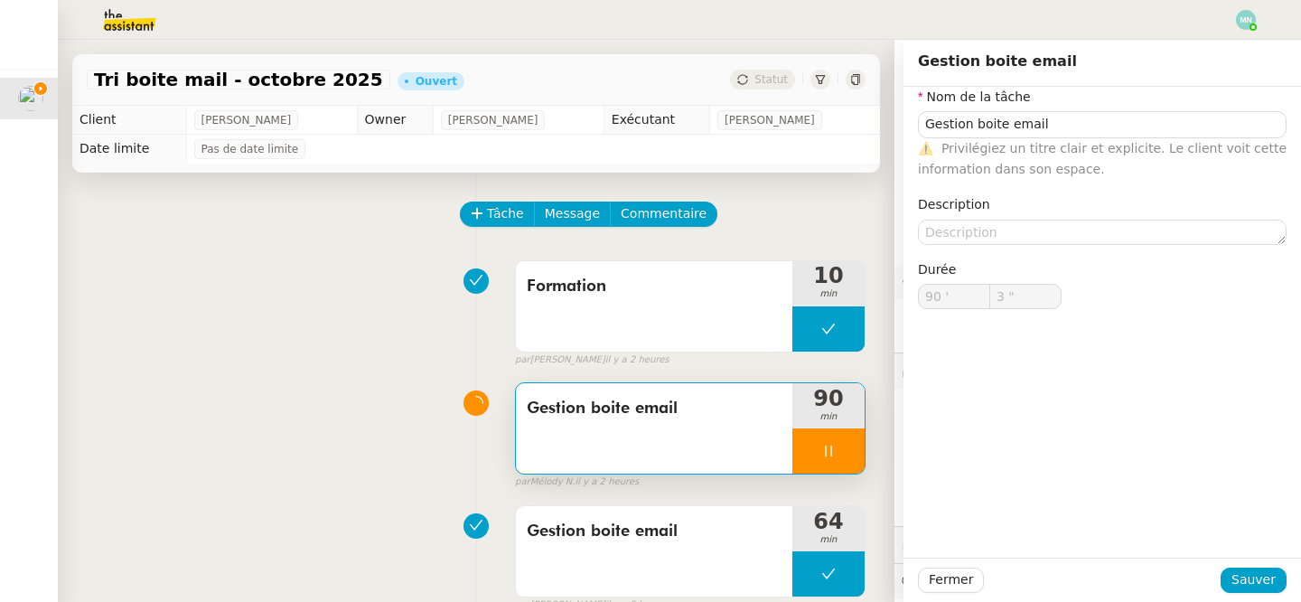
type input "Gestion boite email"
type input "90 '"
type input "3 ""
type input "Gestion boite email"
type input "90 '"
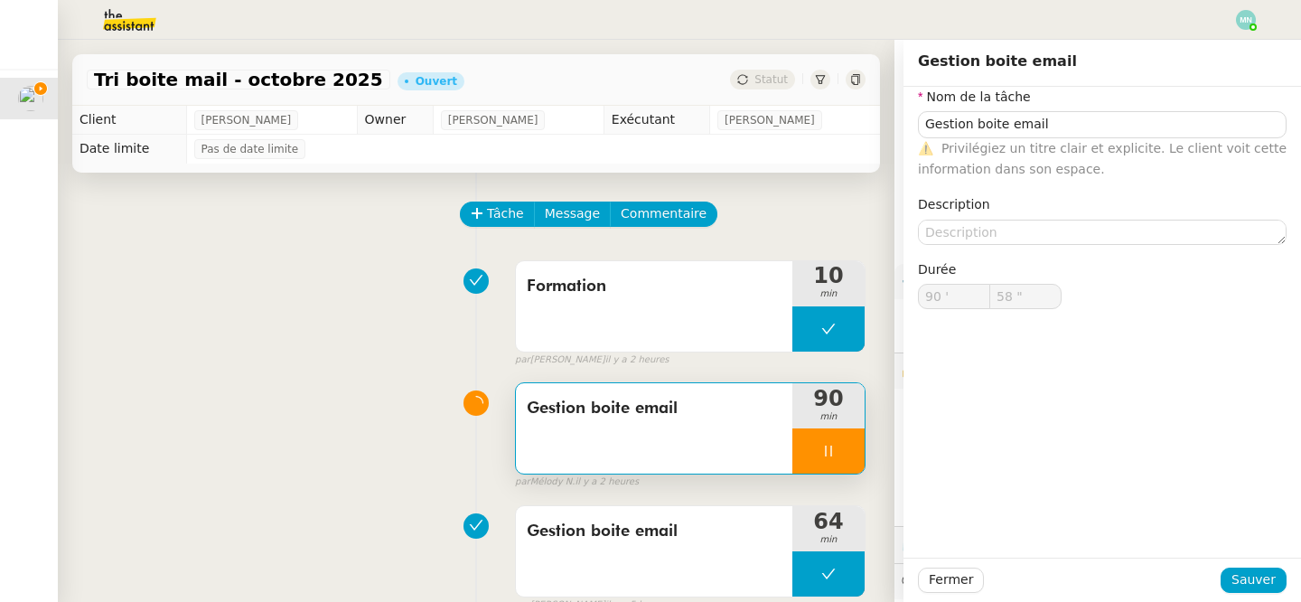
type input "59 ""
type input "91 '"
type input "23 ""
type input "92 '"
type input "14 ""
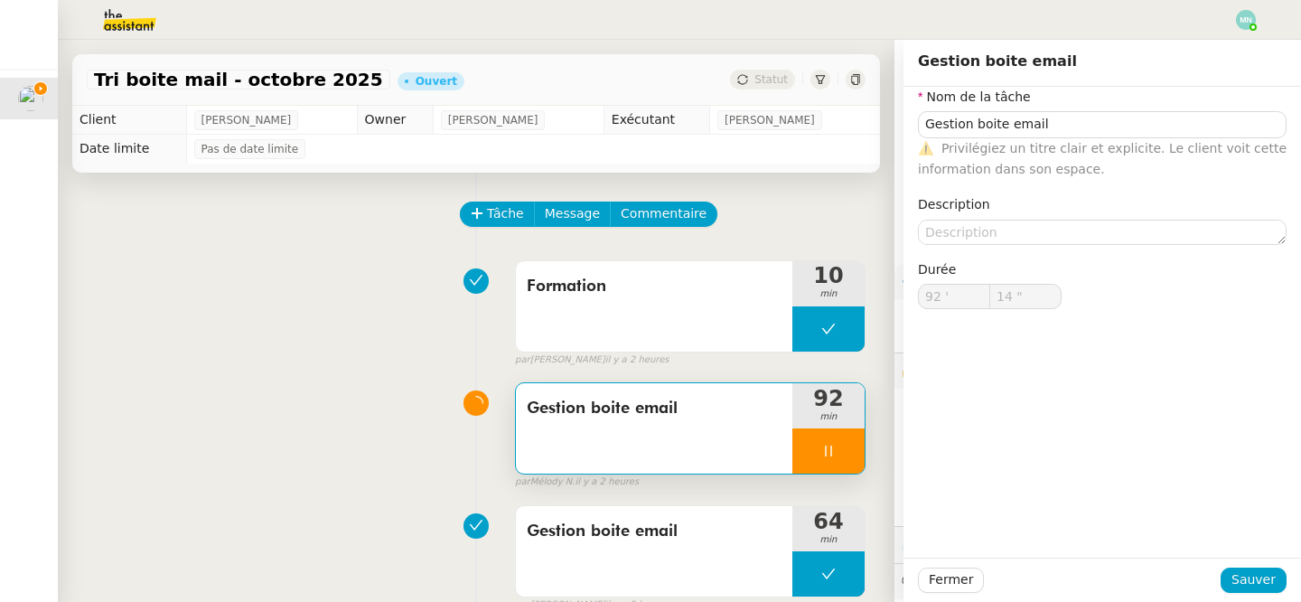
click at [809, 430] on div at bounding box center [828, 450] width 72 height 45
type input "Gestion boite email"
type input "92 '"
type input "15 ""
click at [862, 453] on button at bounding box center [846, 450] width 36 height 45
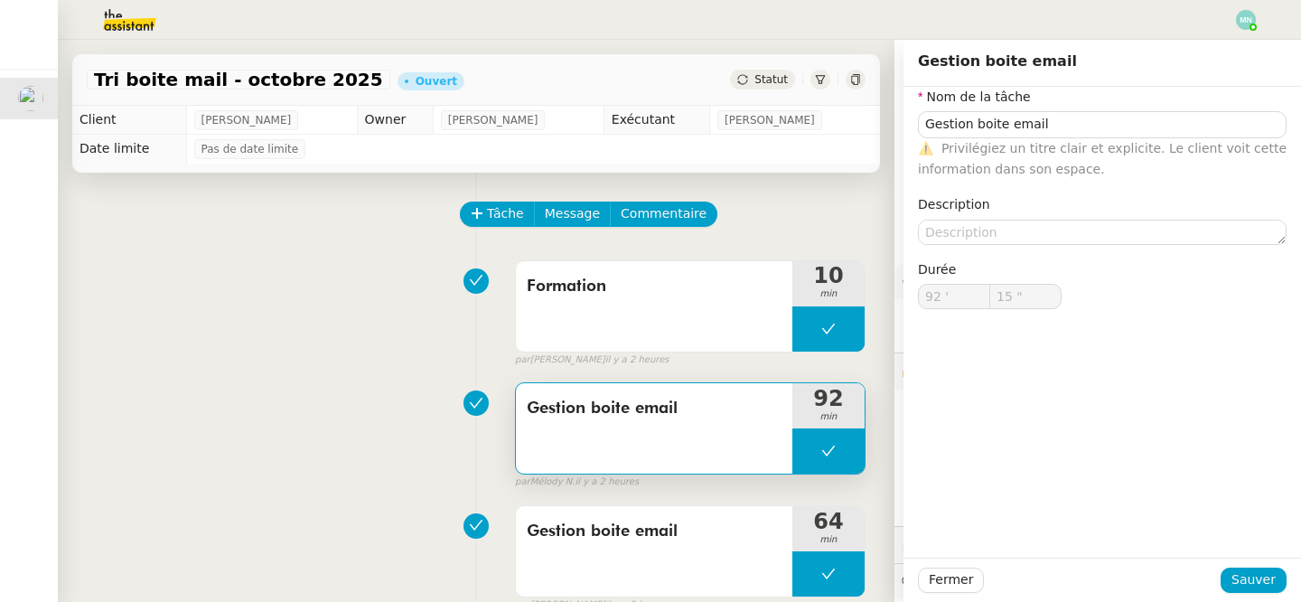
type input "Gestion boite email"
type input "92 '"
type input "15 ""
type input "Gestion boite email"
type input "92 '"
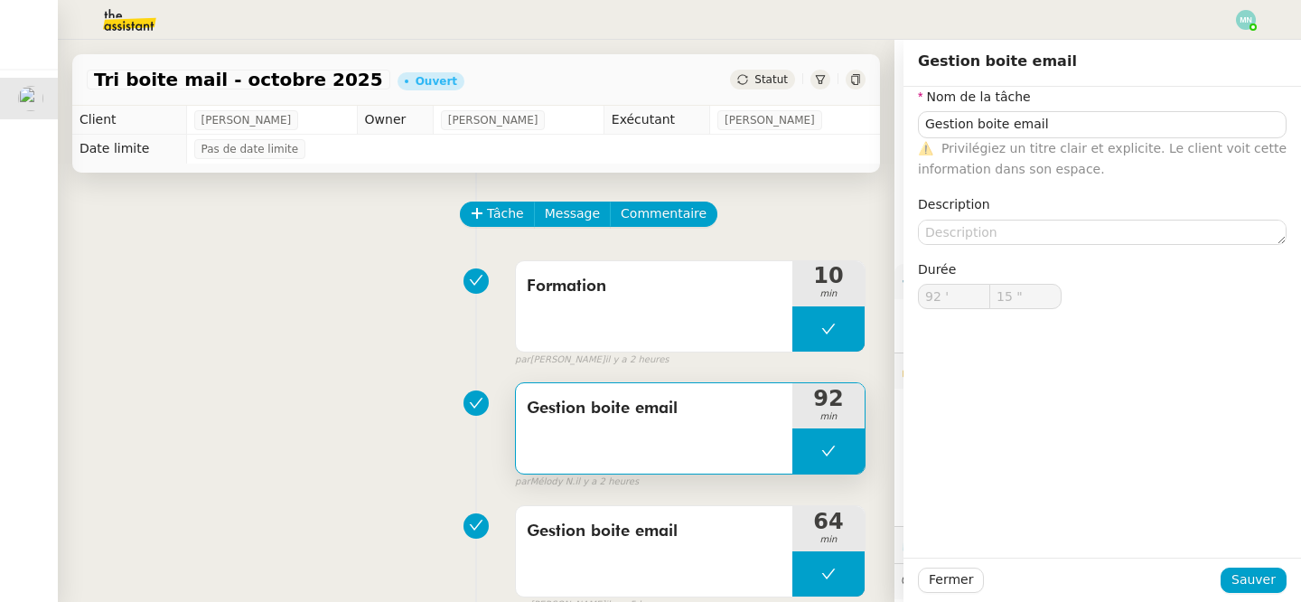
type input "15 ""
type input "Gestion boite email"
type input "92 '"
type input "15 ""
click at [963, 578] on span "Fermer" at bounding box center [951, 579] width 44 height 21
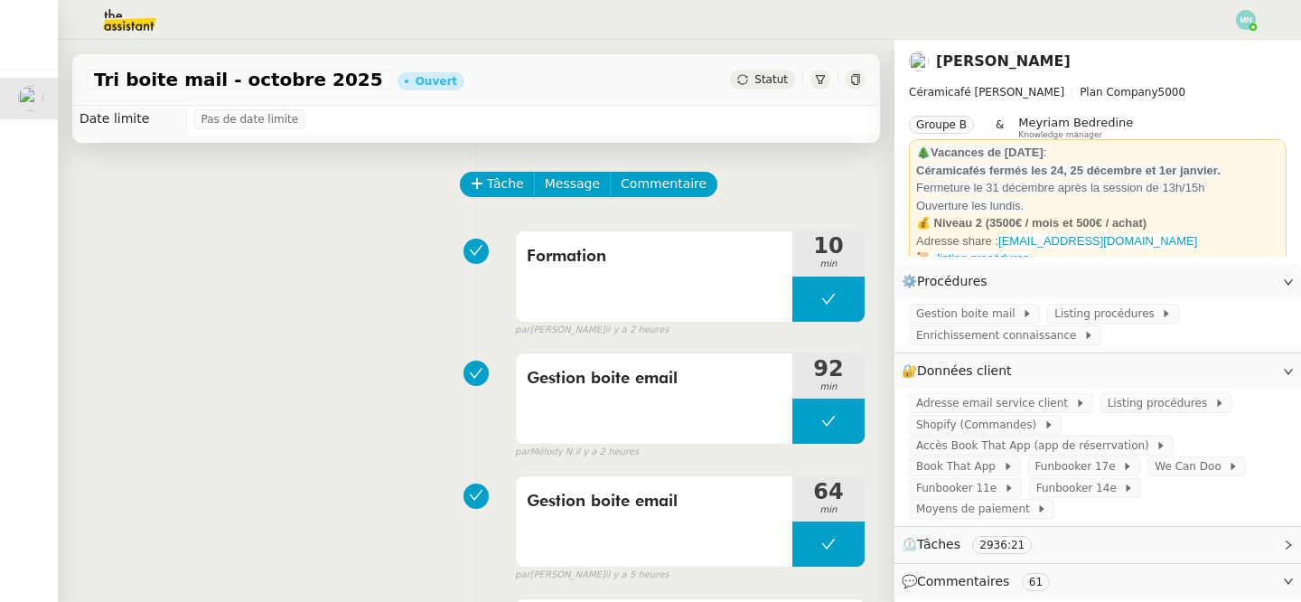
scroll to position [29, 0]
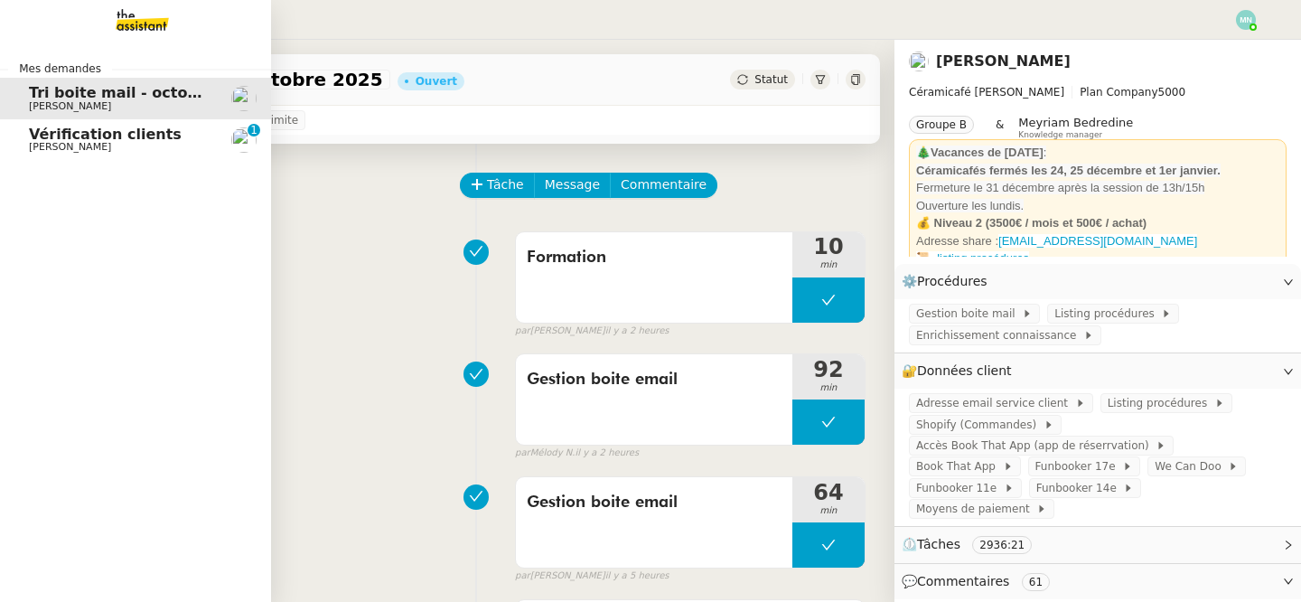
click at [32, 144] on span "[PERSON_NAME]" at bounding box center [70, 147] width 82 height 12
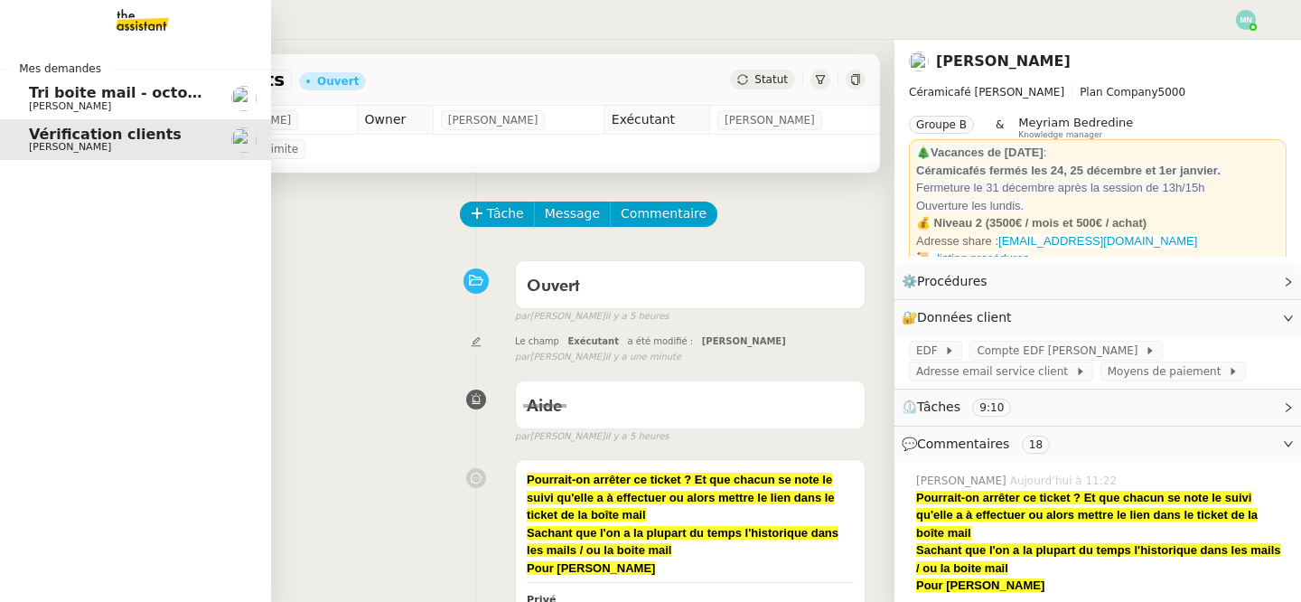
click at [46, 98] on span "Tri boite mail - octobre 2025" at bounding box center [144, 92] width 231 height 17
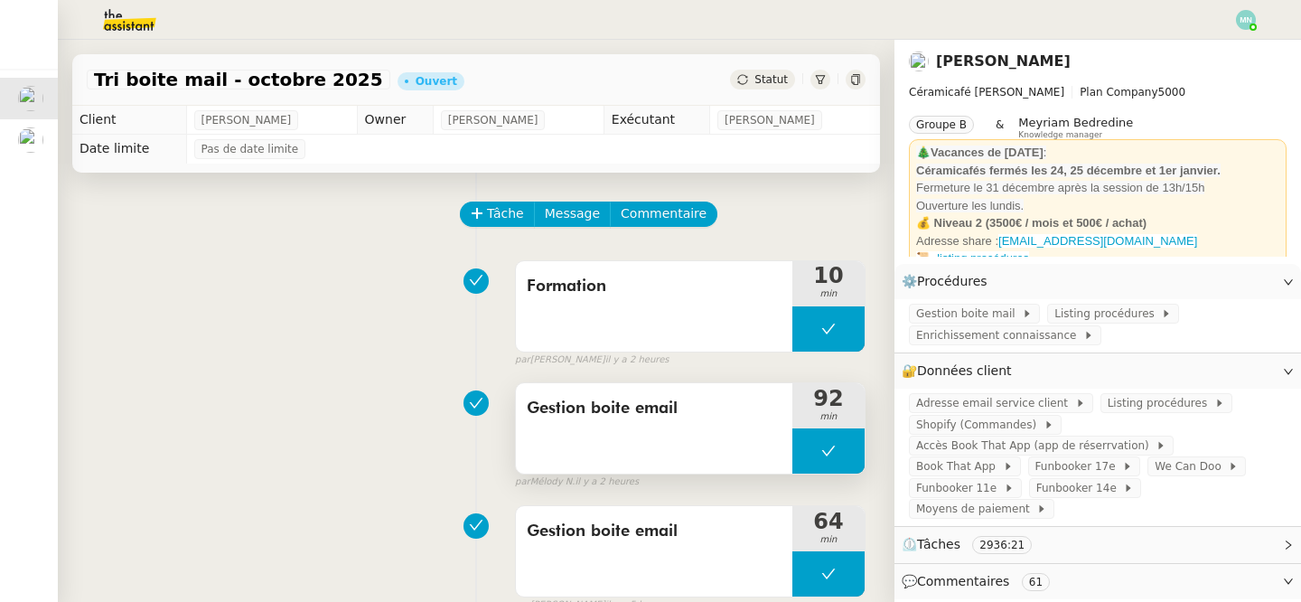
click at [815, 438] on button at bounding box center [828, 450] width 72 height 45
click at [815, 457] on icon at bounding box center [810, 451] width 14 height 14
click at [822, 444] on icon at bounding box center [828, 451] width 14 height 14
click at [839, 448] on icon at bounding box center [846, 451] width 14 height 14
click at [815, 456] on button at bounding box center [828, 450] width 72 height 45
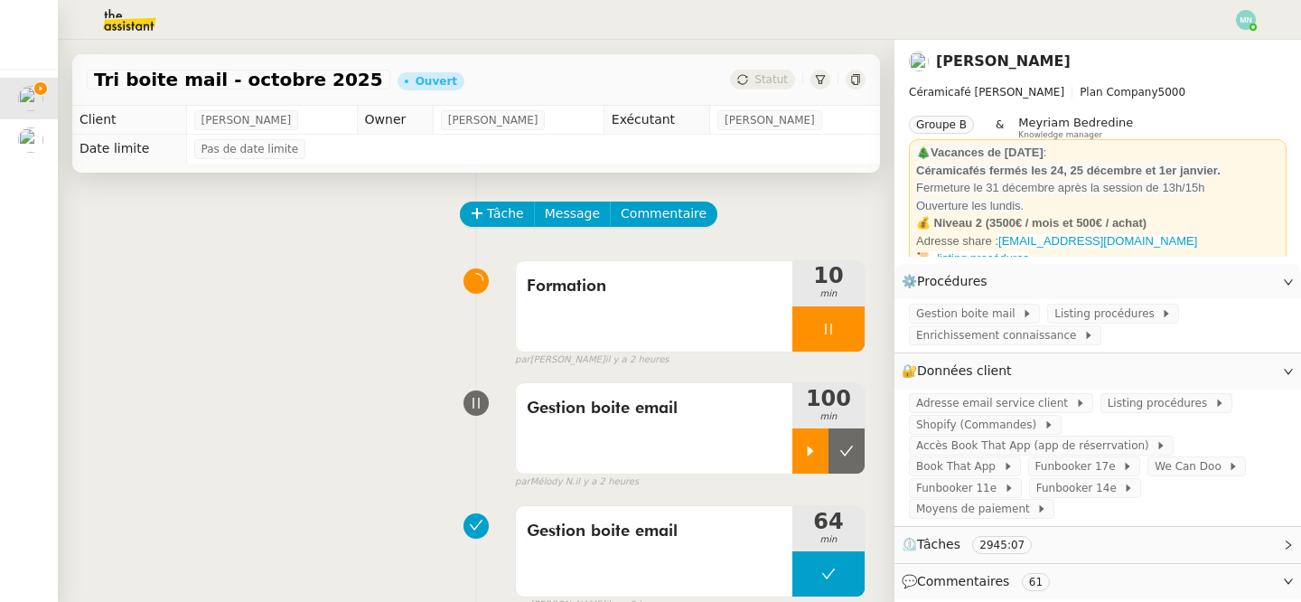
click at [819, 456] on div at bounding box center [810, 450] width 36 height 45
